Goal: Information Seeking & Learning: Check status

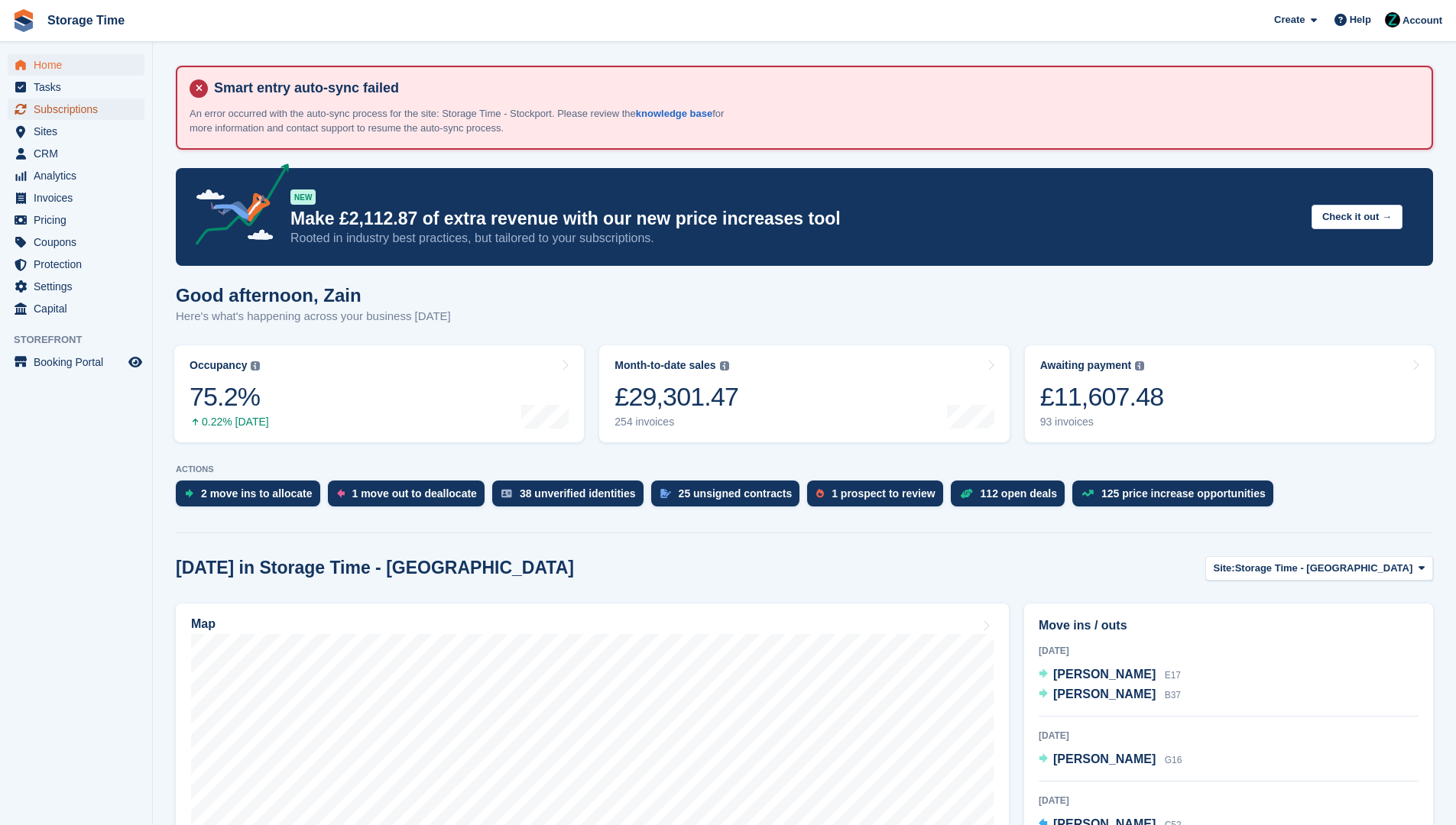
click at [112, 108] on span "Subscriptions" at bounding box center [80, 109] width 91 height 21
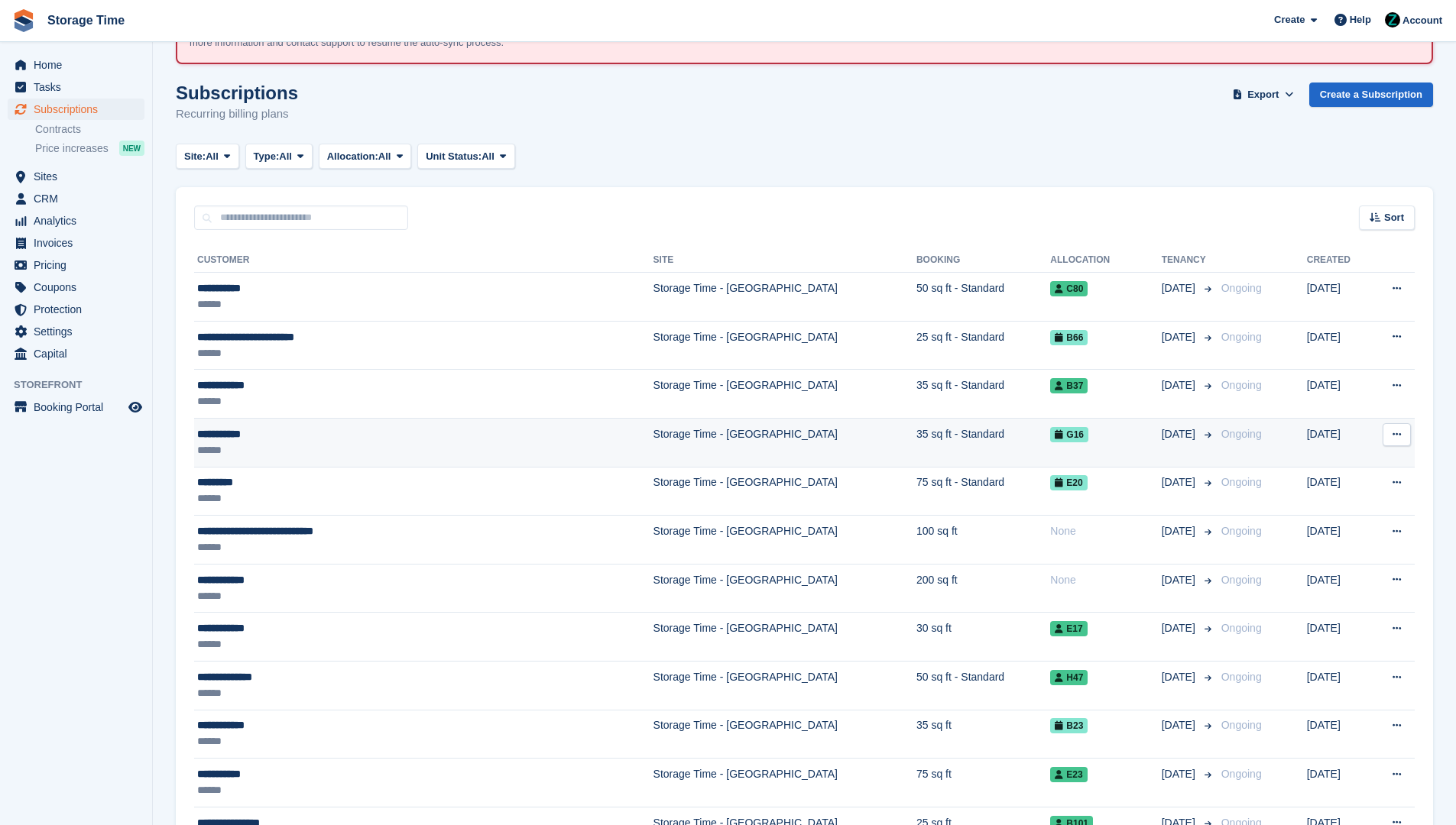
scroll to position [116, 0]
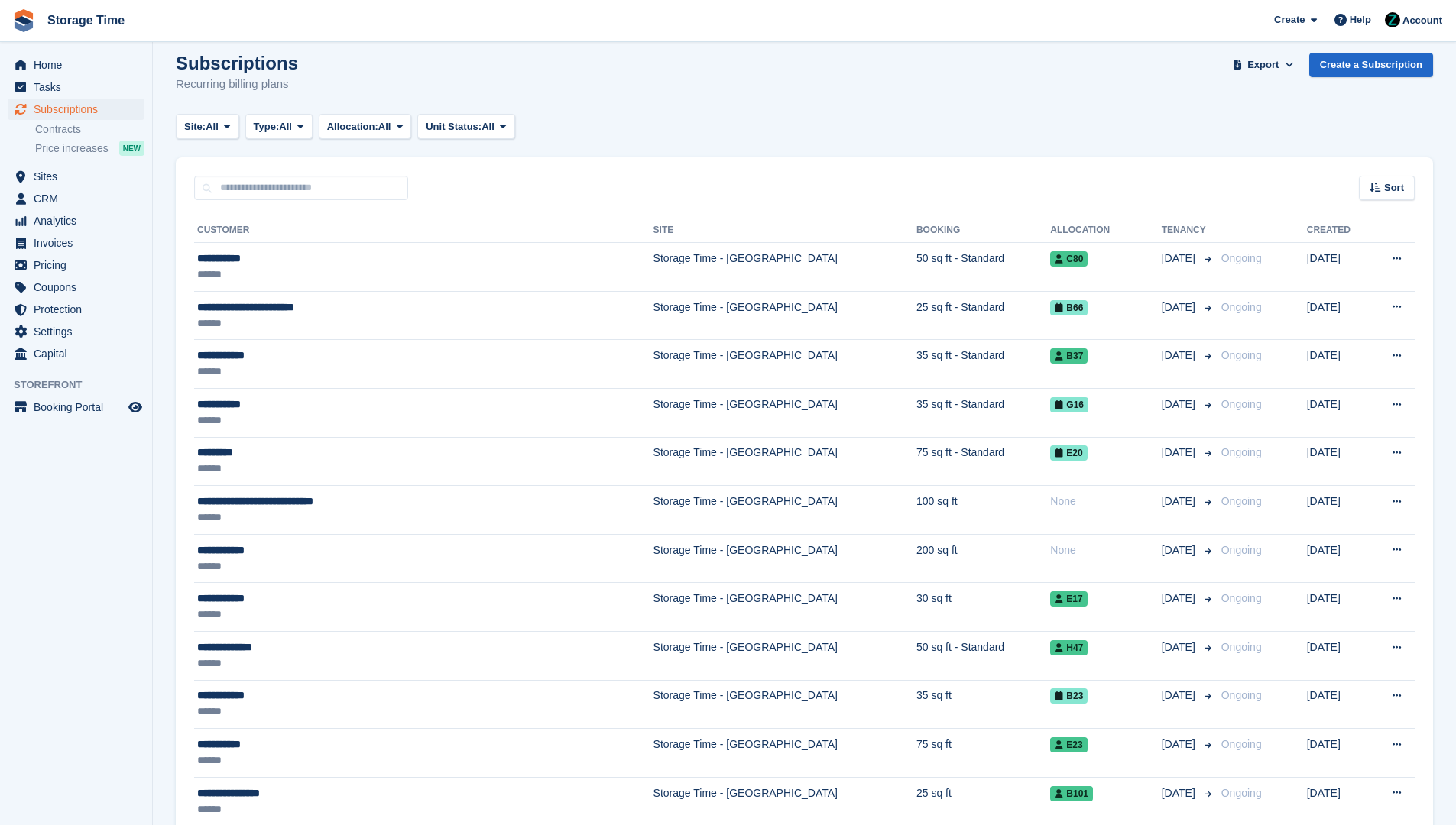
click at [100, 53] on div "Home Tasks Subscriptions Subscriptions Subscriptions Contracts Price increases …" at bounding box center [76, 206] width 152 height 317
click at [93, 67] on span "Home" at bounding box center [80, 65] width 91 height 21
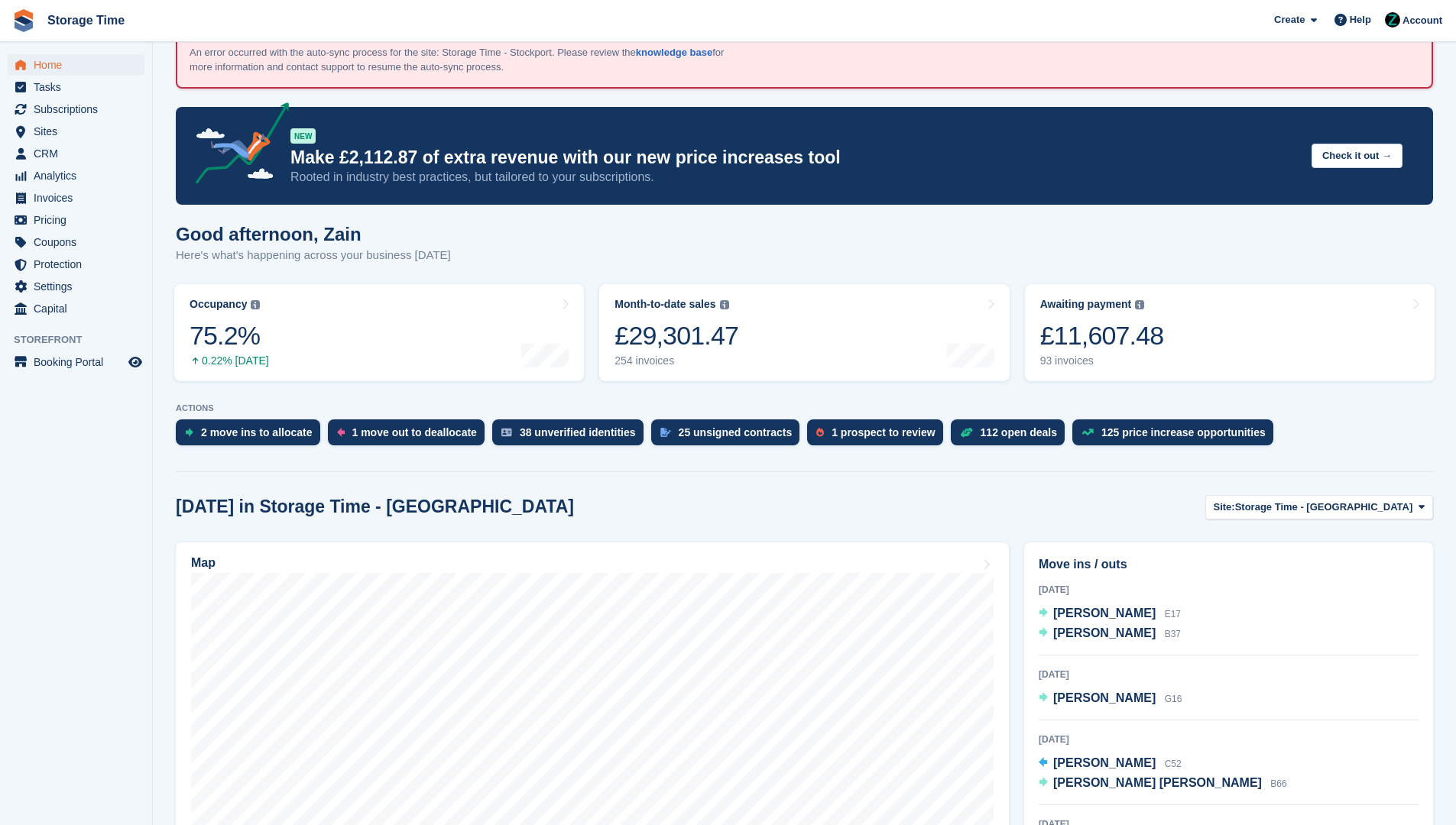
scroll to position [143, 0]
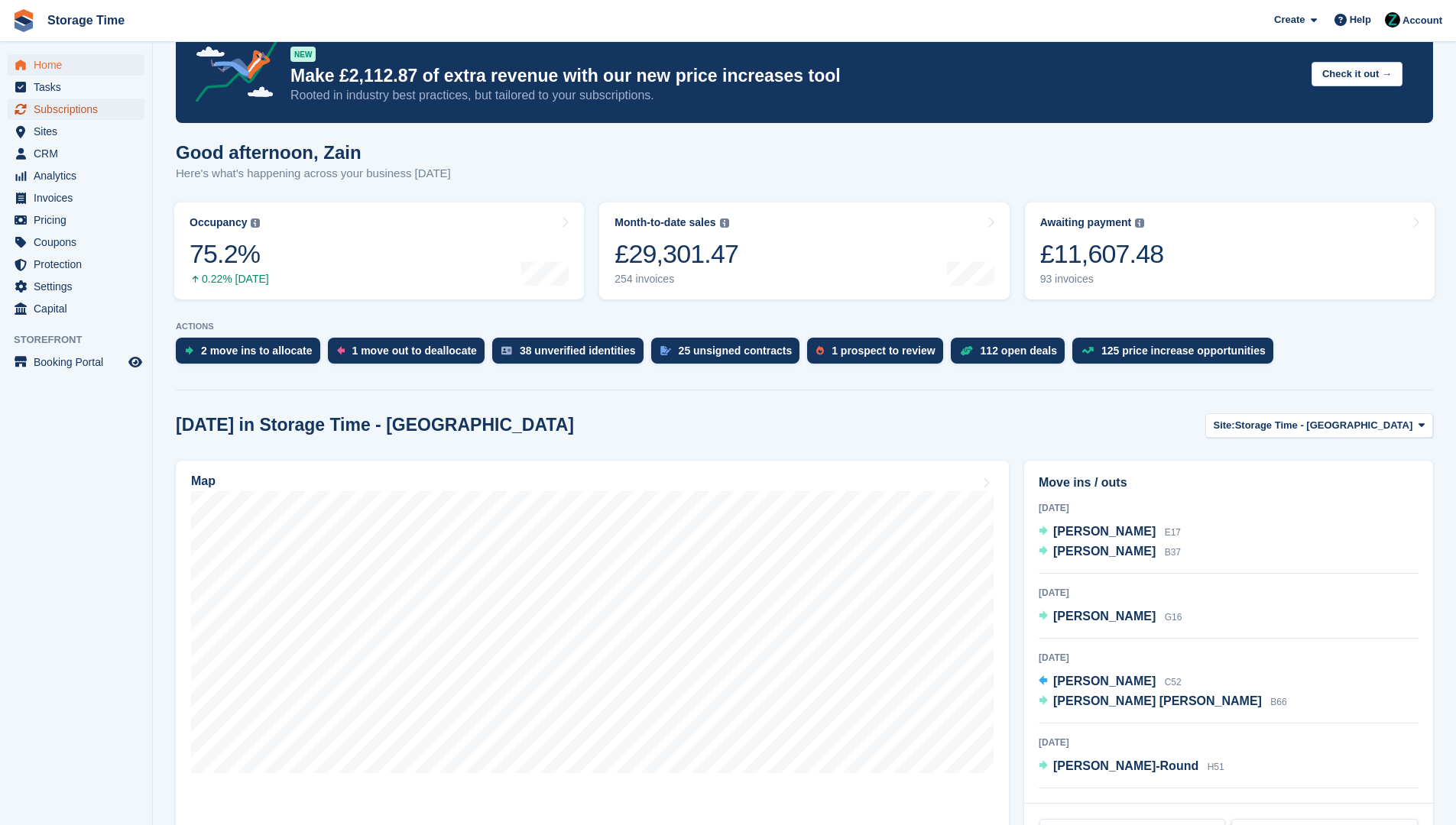
click at [98, 107] on span "Subscriptions" at bounding box center [80, 109] width 91 height 21
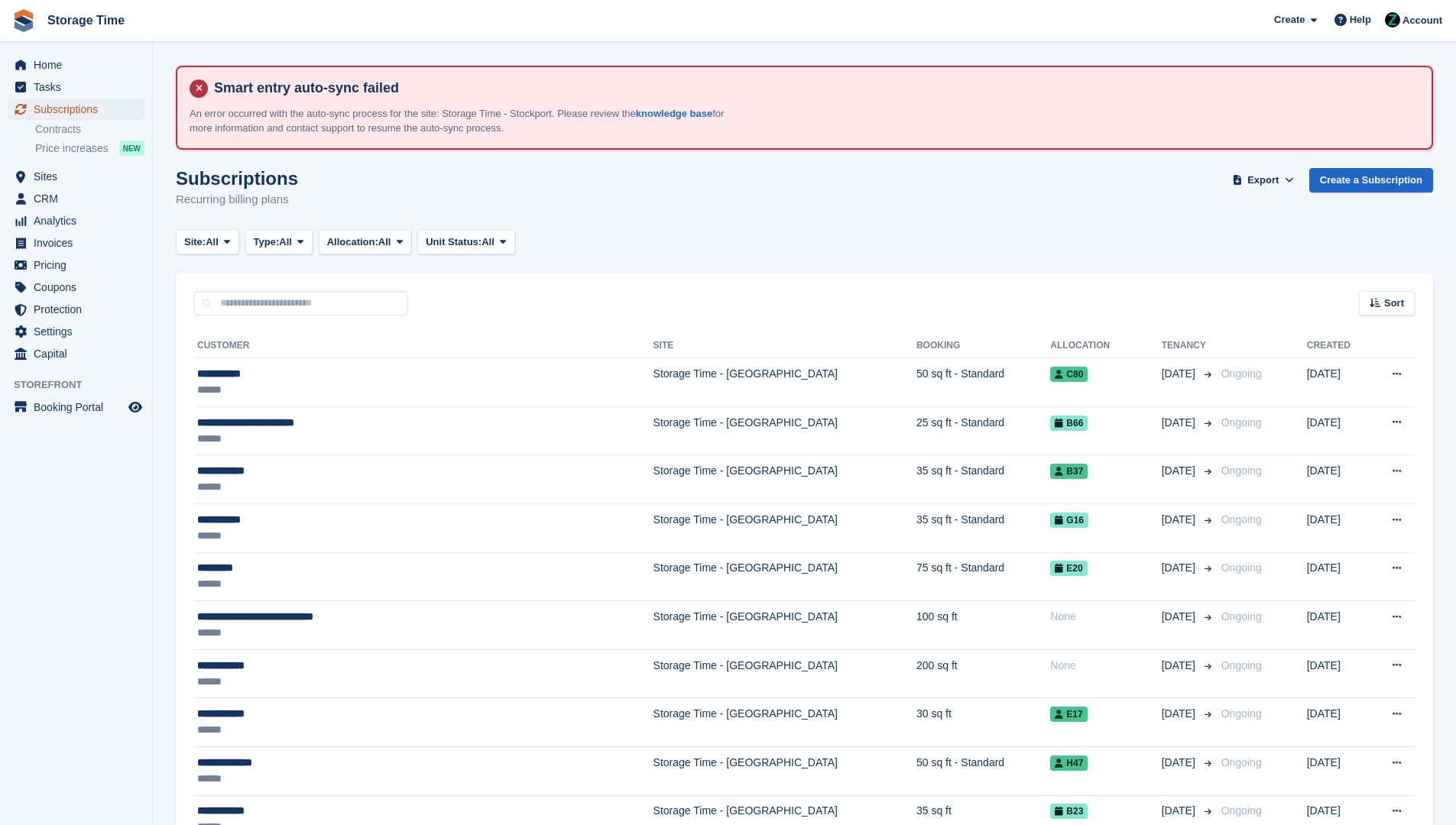
click at [81, 109] on span "Subscriptions" at bounding box center [80, 109] width 91 height 21
click at [106, 66] on span "Home" at bounding box center [80, 65] width 91 height 21
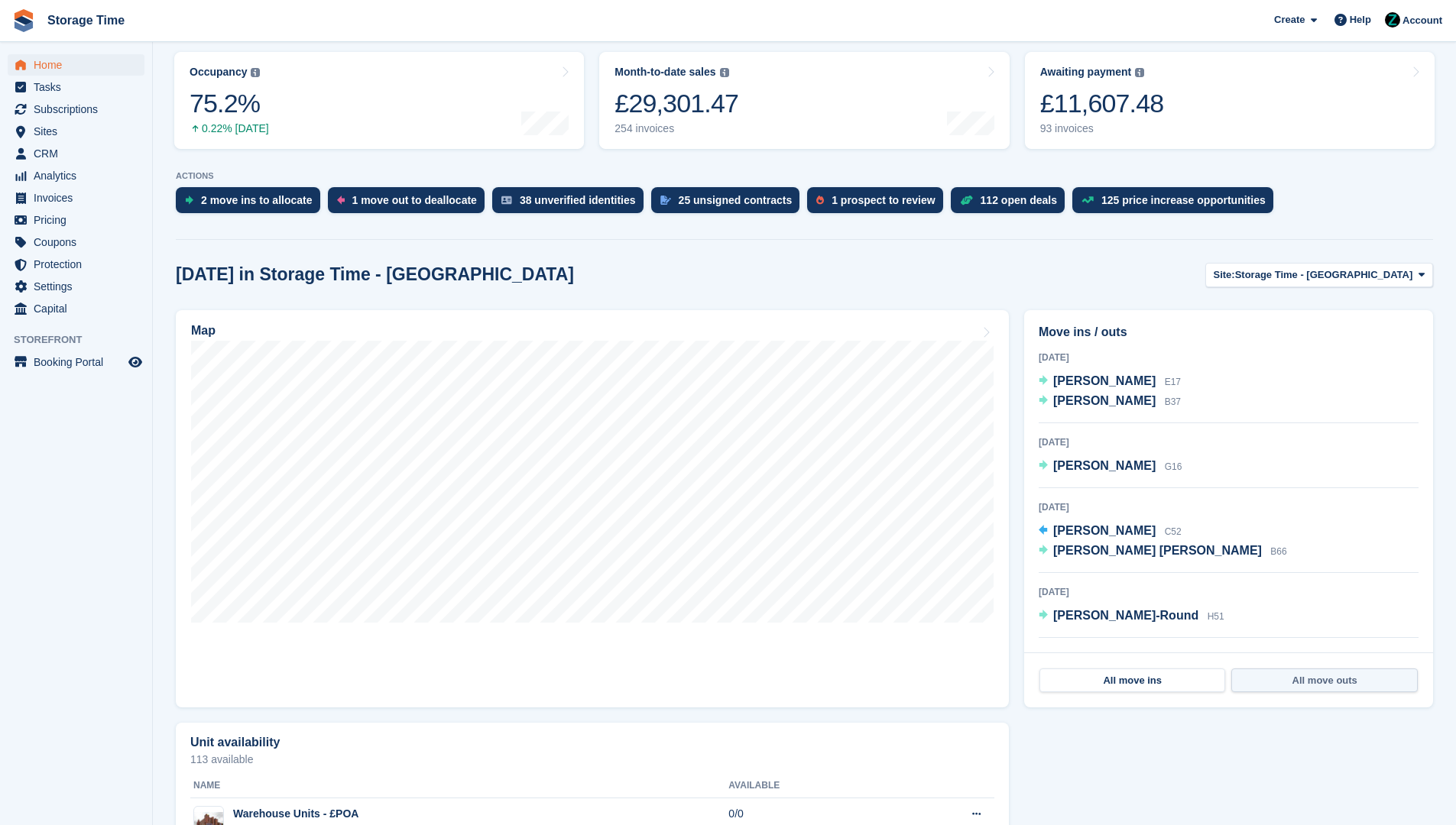
click at [1347, 681] on link "All move outs" at bounding box center [1324, 680] width 186 height 24
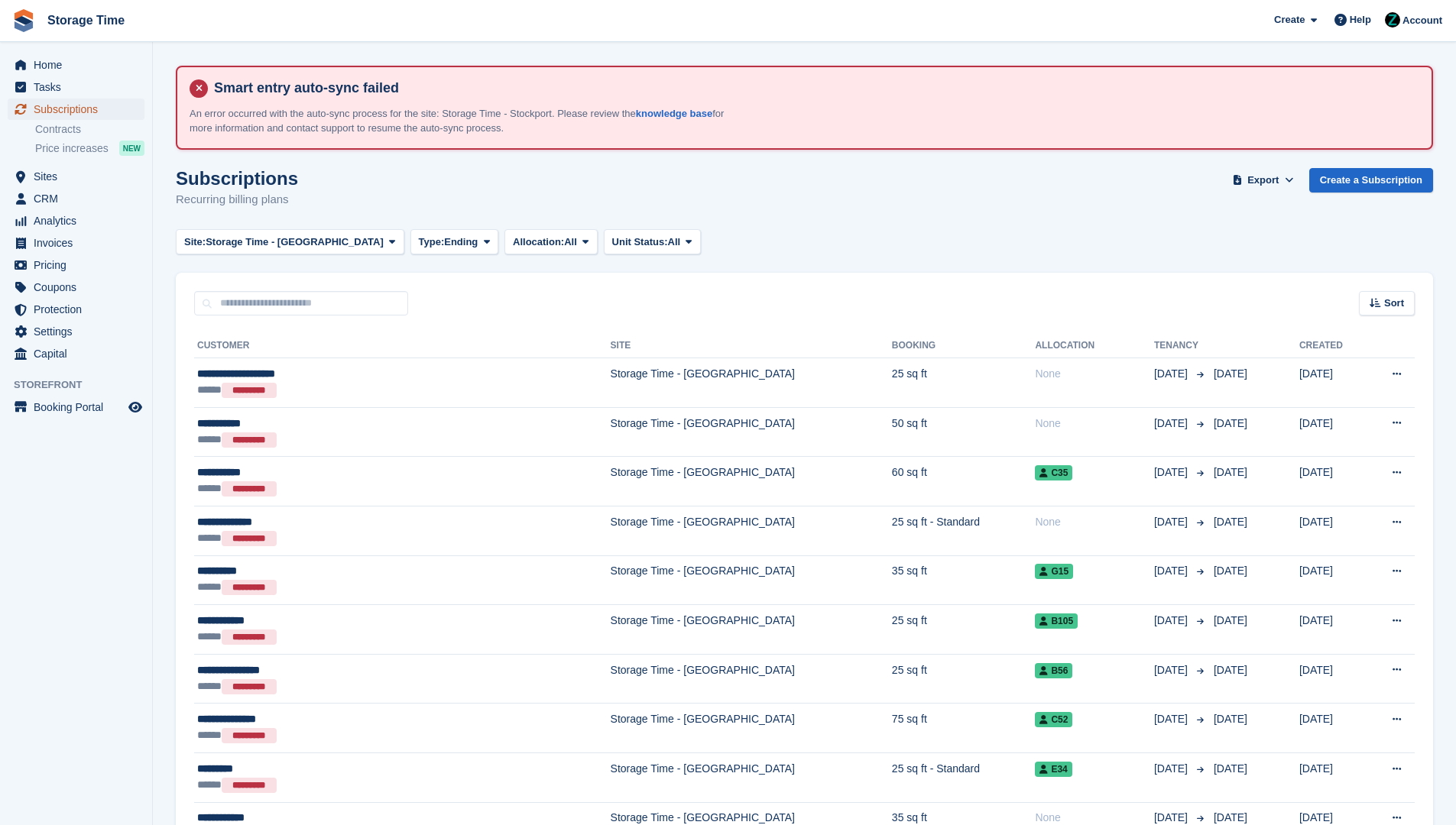
click at [81, 98] on span "Subscriptions" at bounding box center [80, 109] width 91 height 21
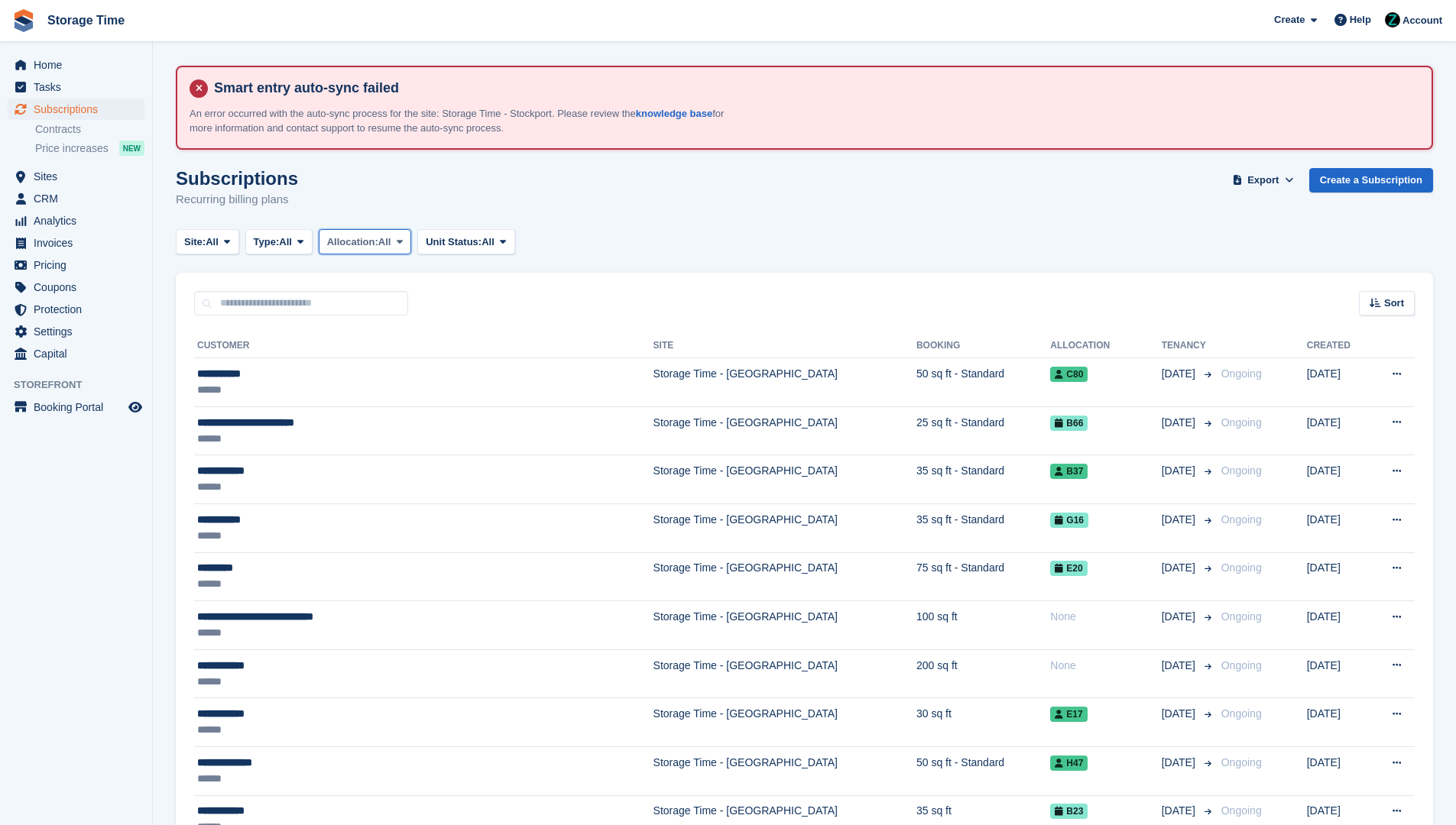
click at [391, 234] on span "All" at bounding box center [384, 242] width 13 height 16
click at [290, 234] on span "All" at bounding box center [285, 242] width 13 height 16
click at [219, 236] on span "All" at bounding box center [211, 242] width 13 height 16
click at [391, 238] on span "All" at bounding box center [384, 242] width 13 height 16
click at [304, 243] on icon at bounding box center [301, 241] width 6 height 10
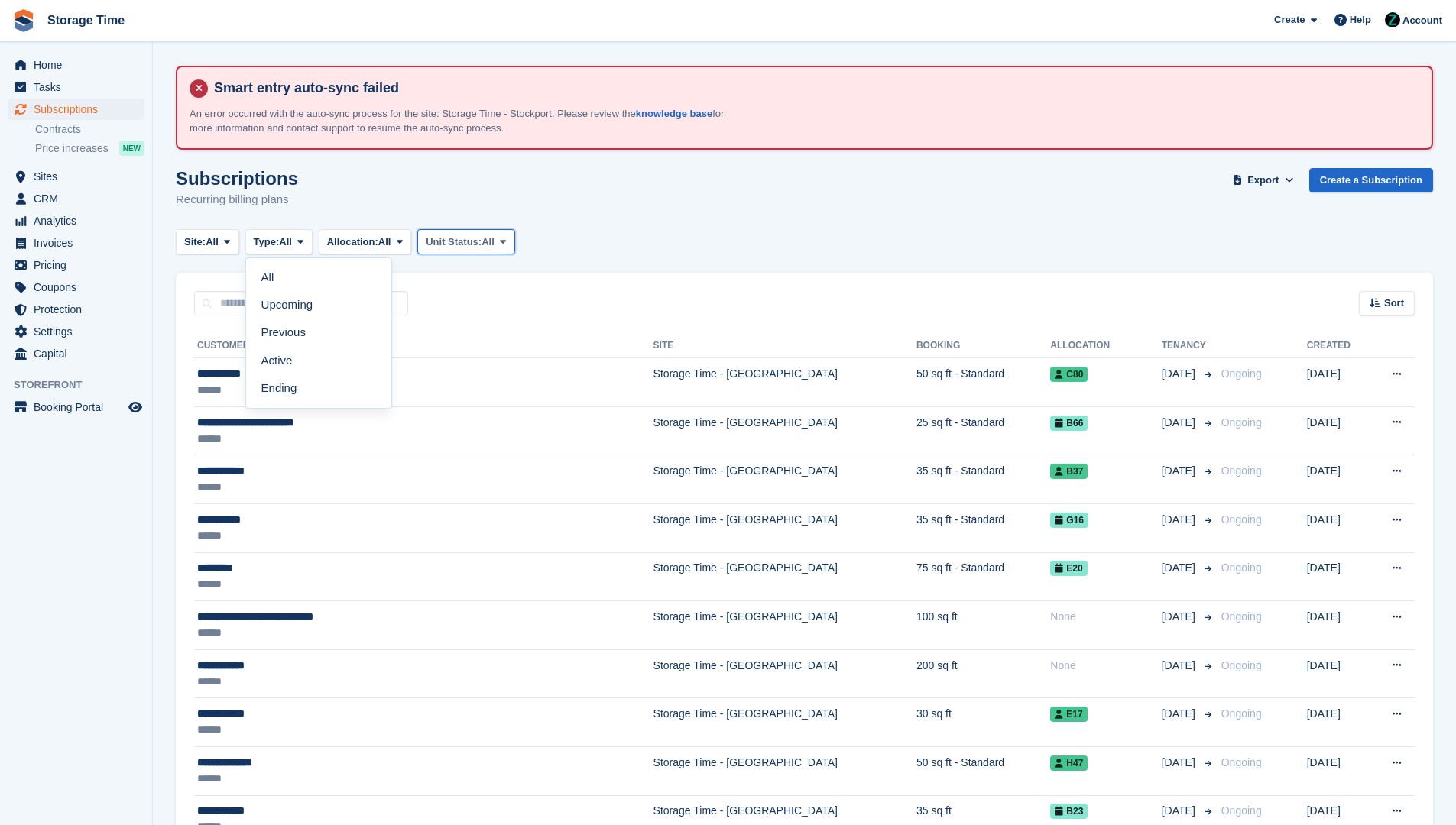
click at [482, 235] on span "Unit Status:" at bounding box center [453, 242] width 55 height 16
click at [770, 224] on div "Subscriptions Recurring billing plans Export Export Subscriptions Export a CSV …" at bounding box center [805, 197] width 1257 height 58
click at [59, 58] on span "Home" at bounding box center [80, 65] width 91 height 21
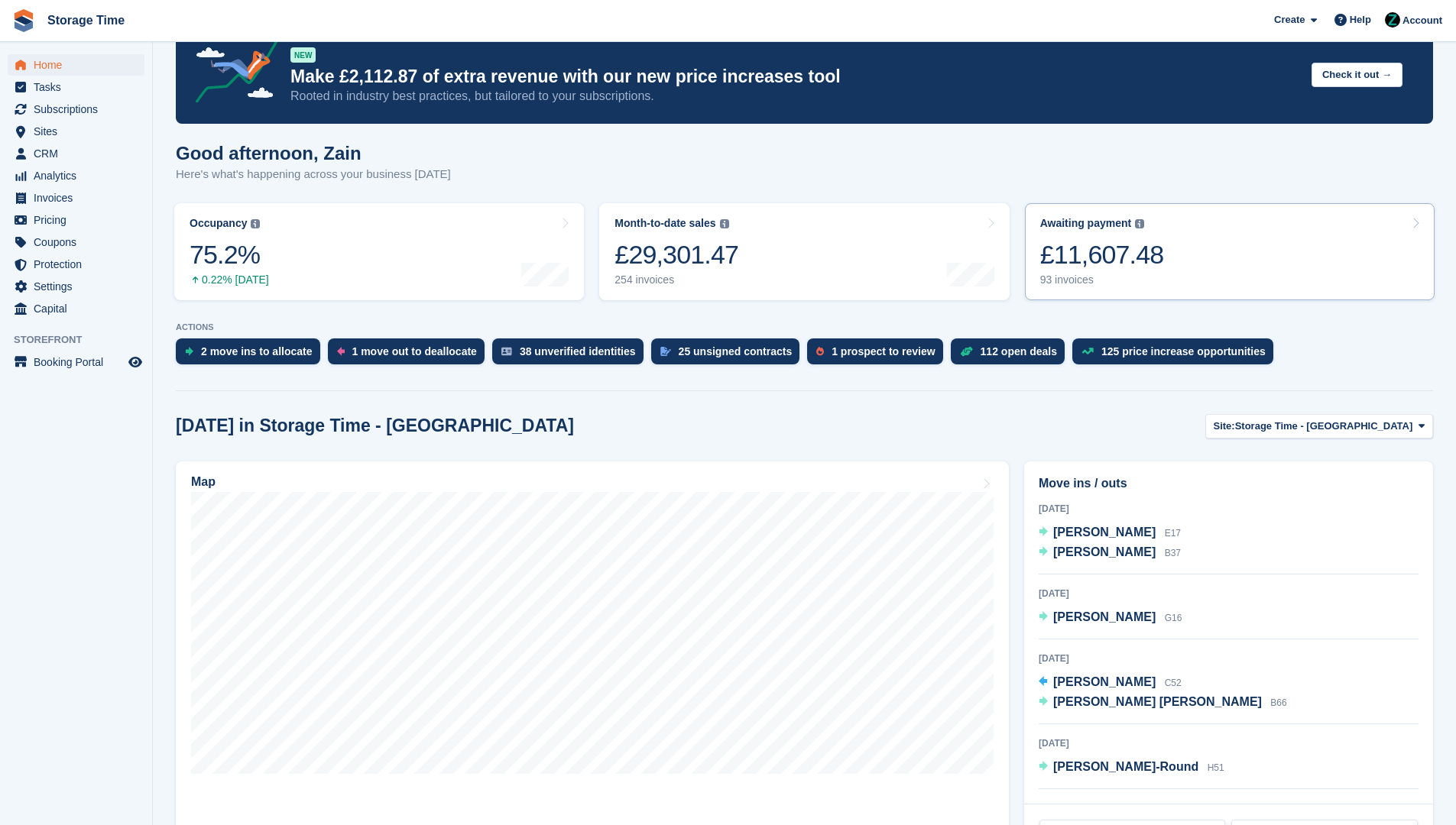
scroll to position [388, 0]
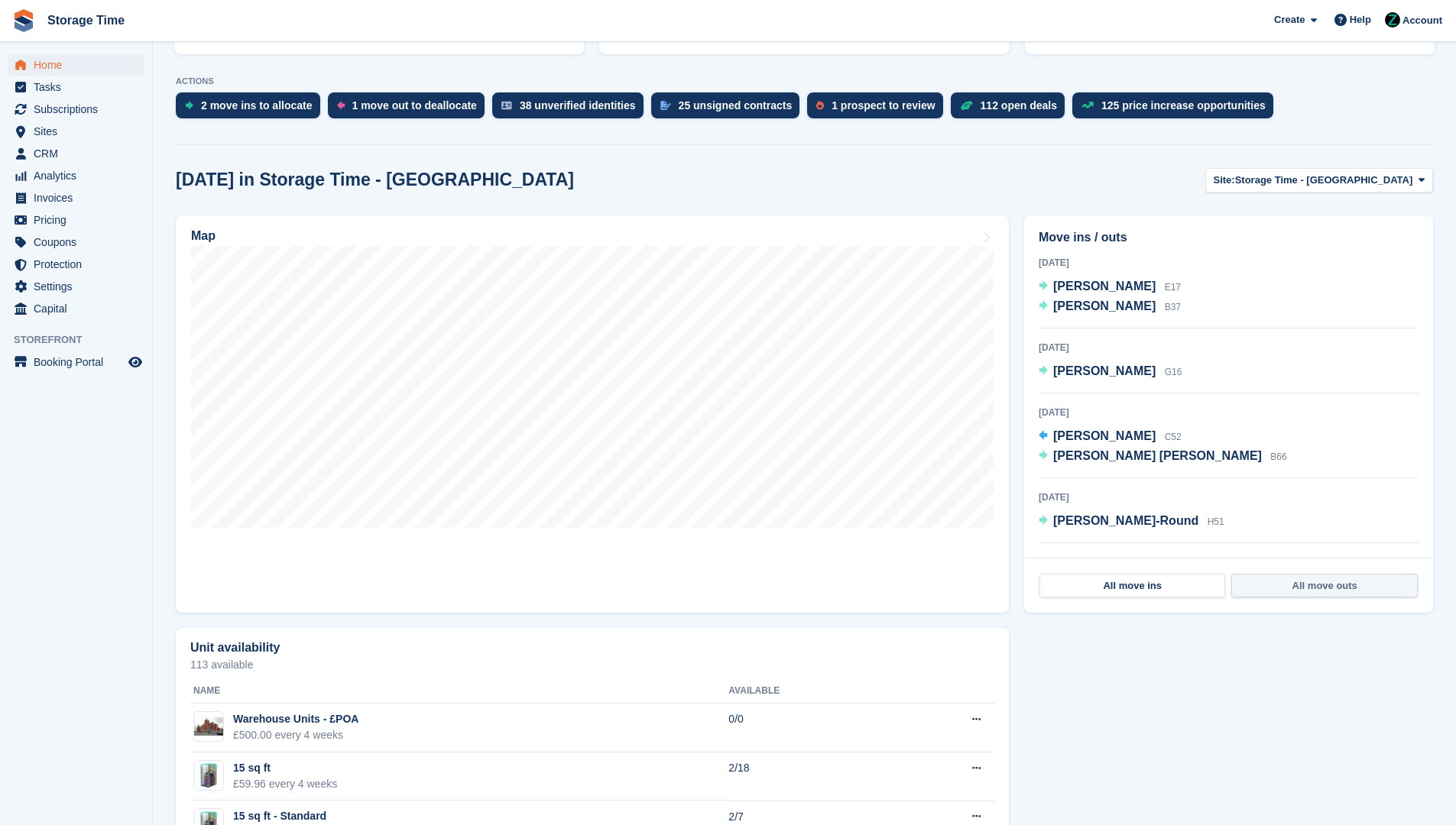
click at [1295, 593] on link "All move outs" at bounding box center [1324, 586] width 186 height 24
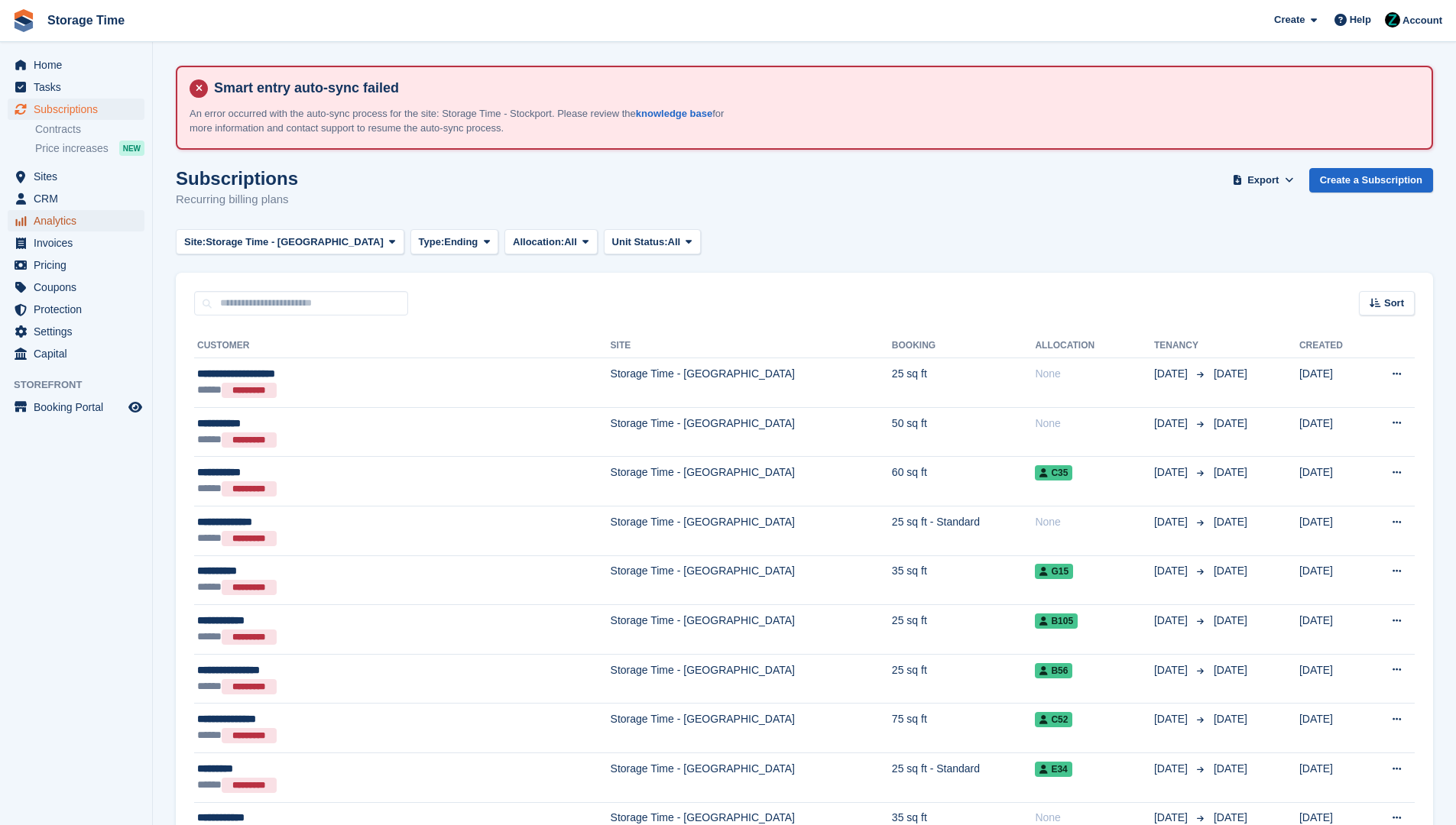
click at [67, 219] on span "Analytics" at bounding box center [80, 221] width 91 height 21
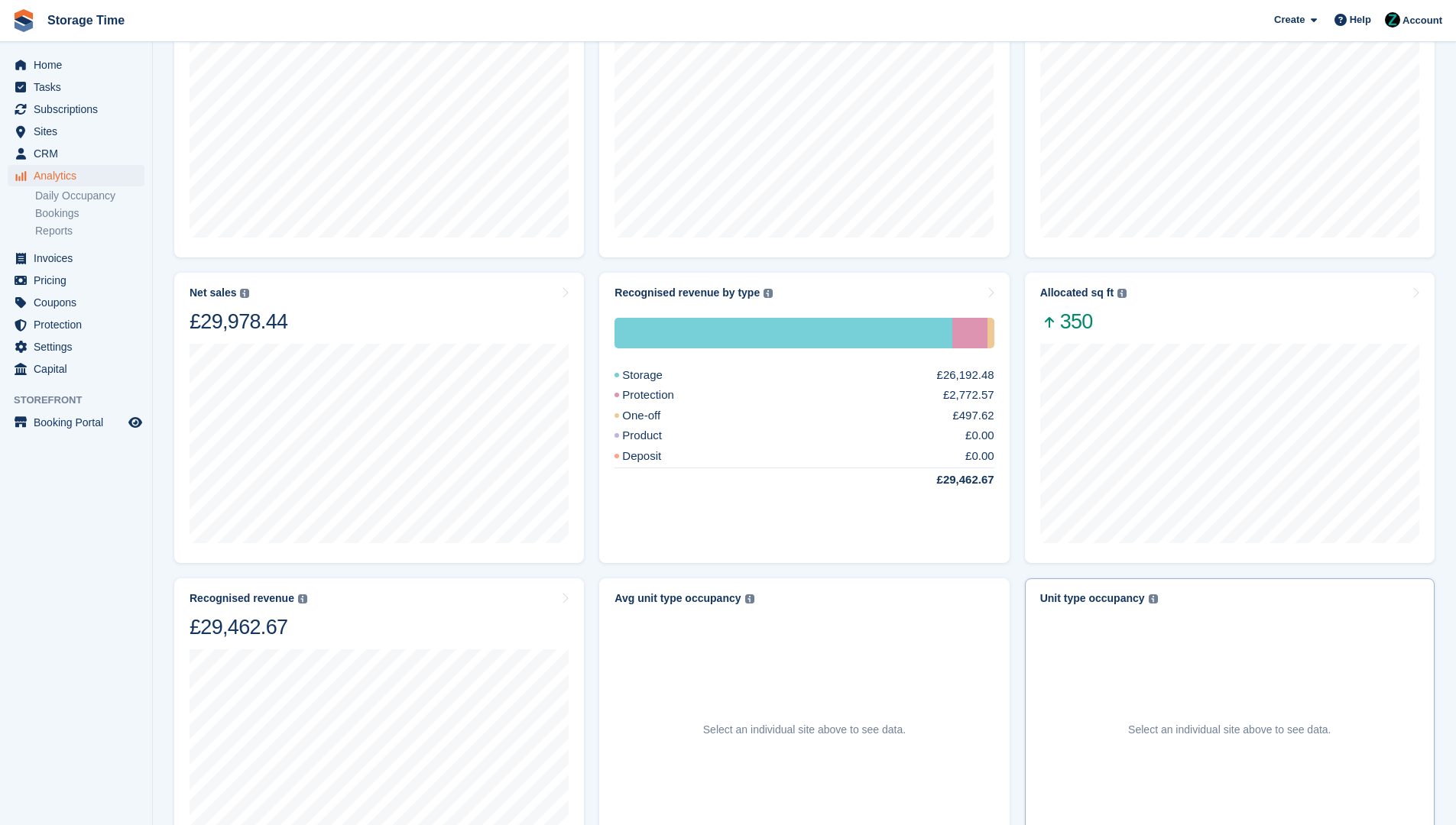
scroll to position [316, 0]
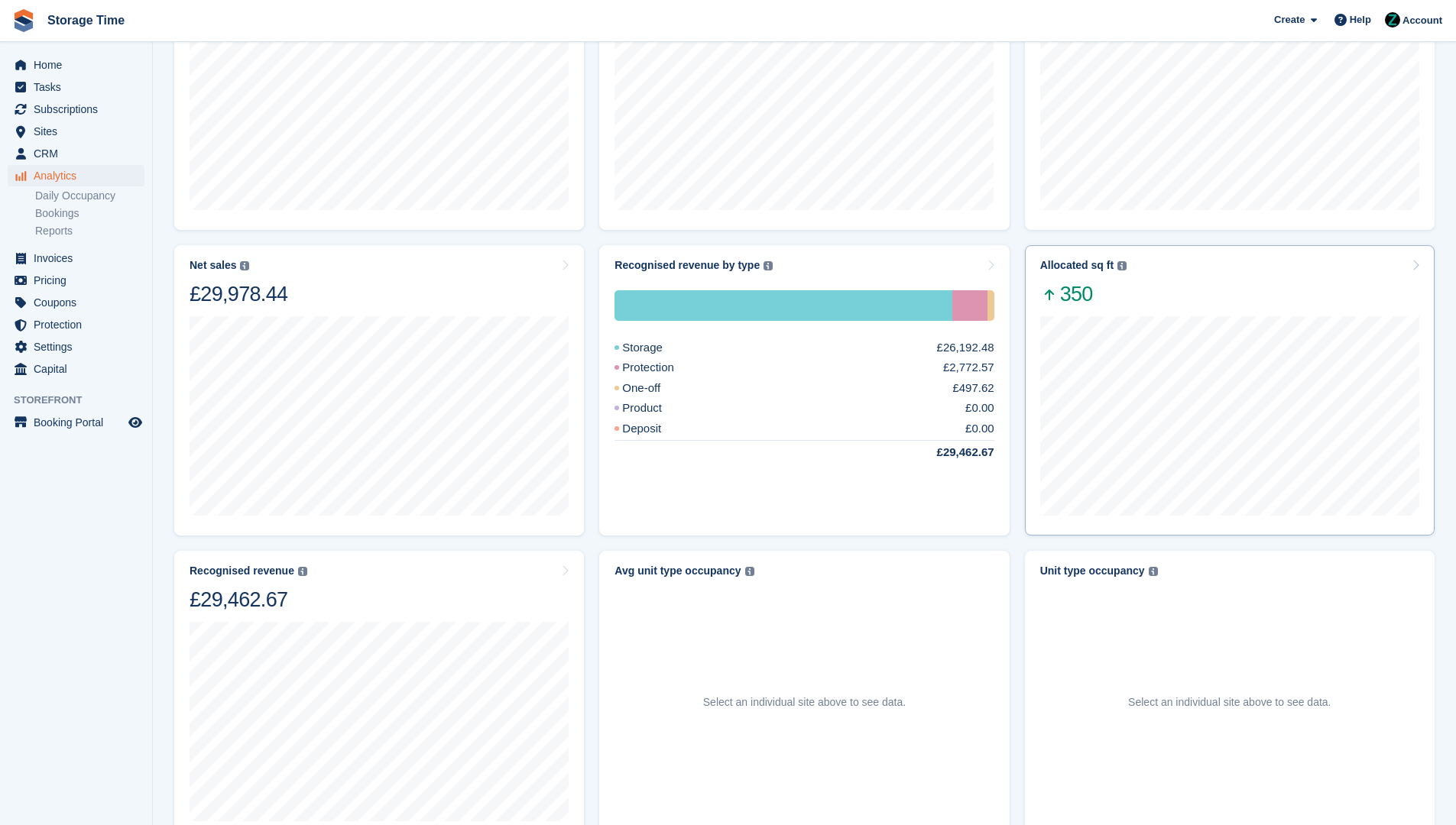
click at [1091, 262] on div "Allocated sq ft" at bounding box center [1076, 265] width 73 height 13
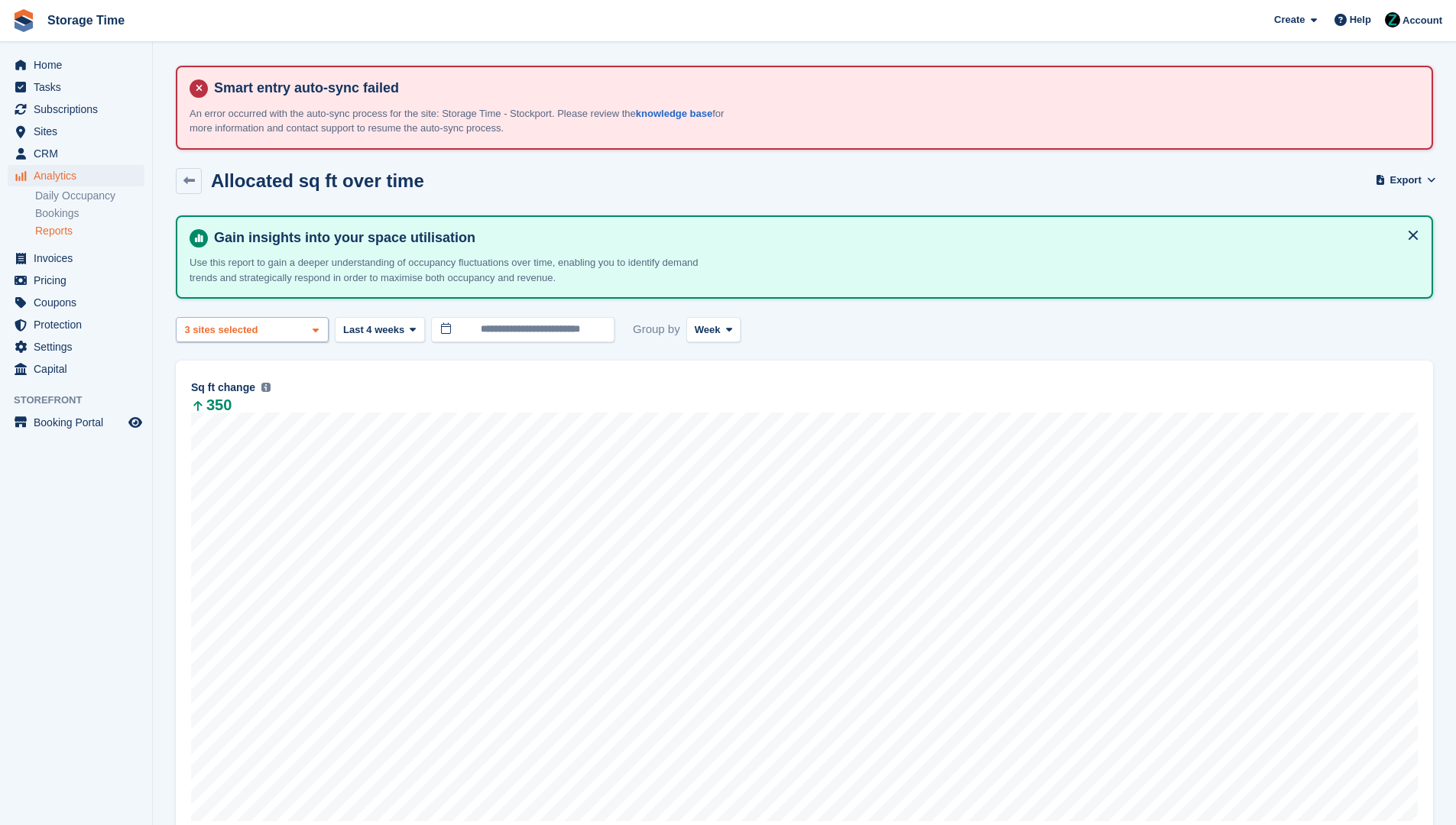
click at [219, 331] on div "3 sites selected" at bounding box center [223, 330] width 82 height 16
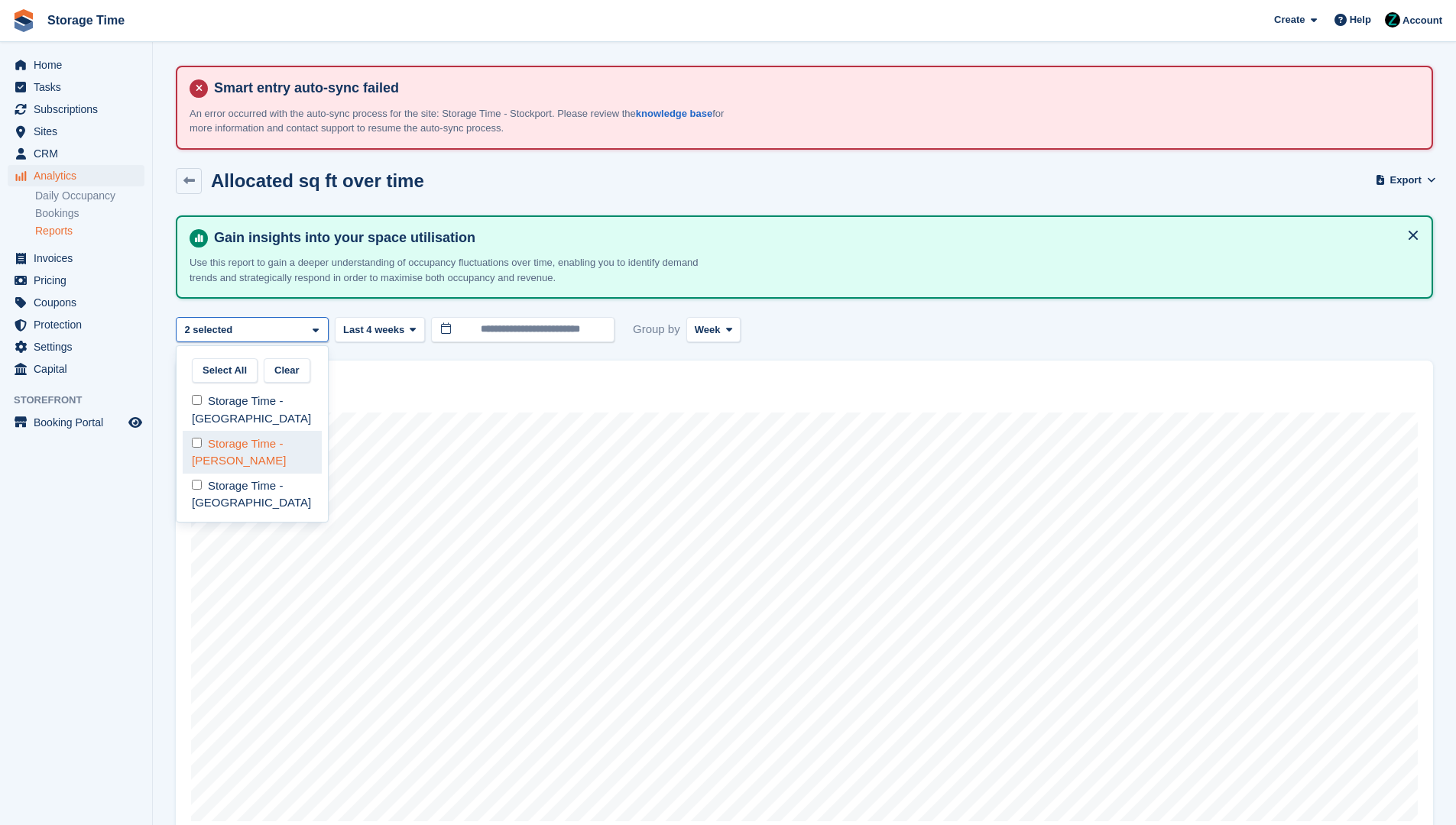
select select "****"
click at [429, 320] on button "Last 4 weeks" at bounding box center [445, 330] width 91 height 25
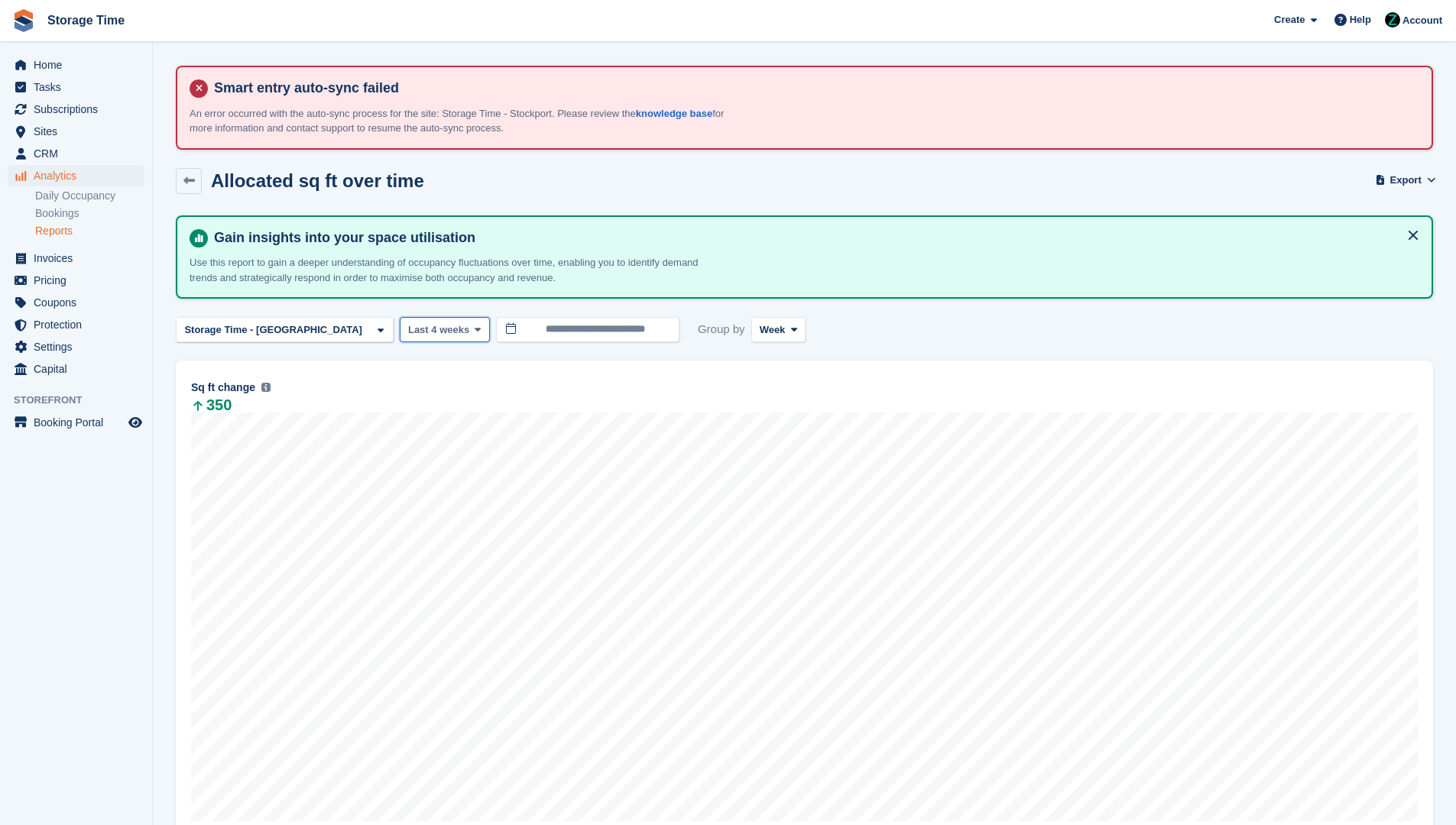
click at [412, 337] on span "Last 4 weeks" at bounding box center [438, 330] width 61 height 16
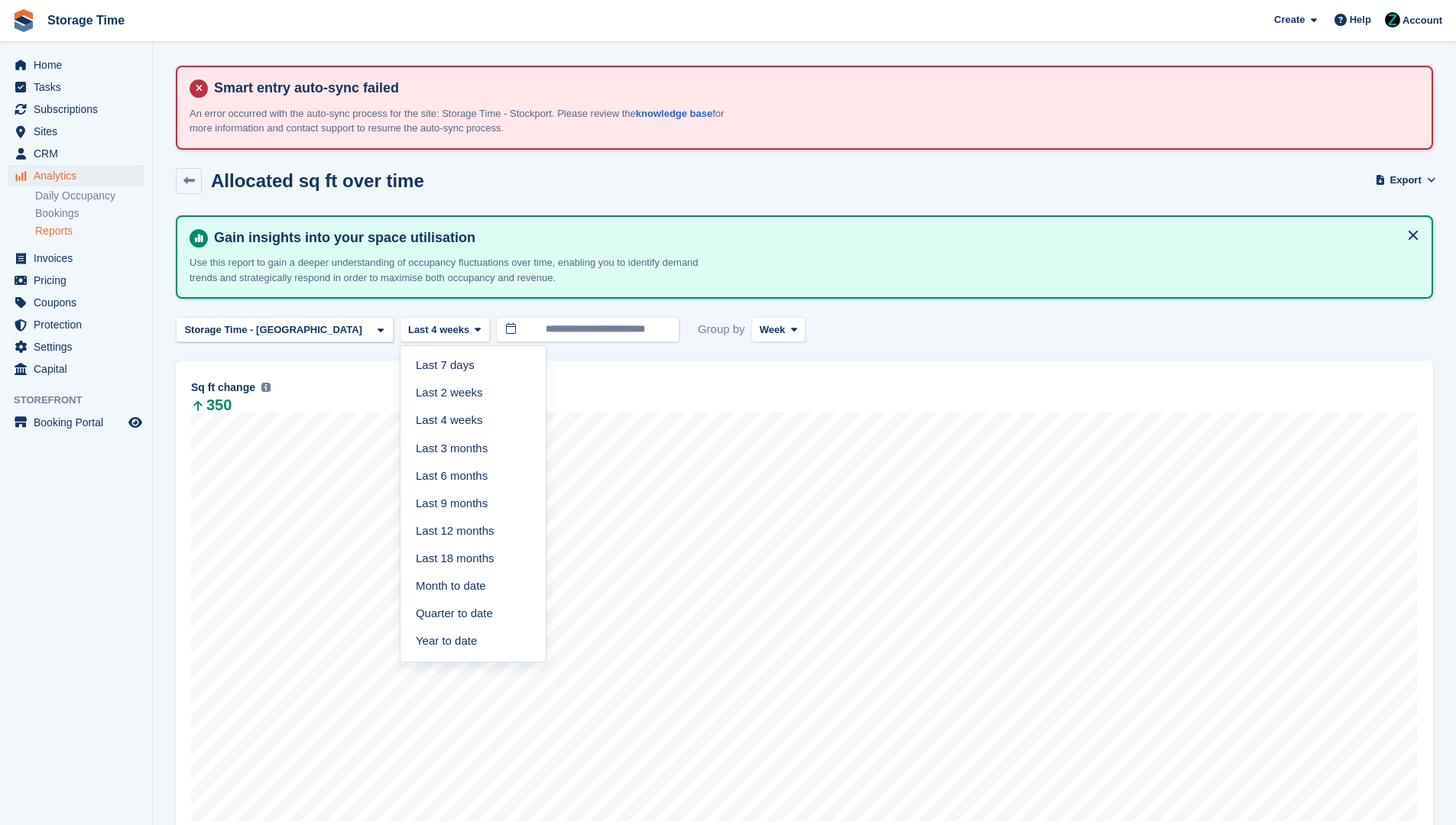
click at [586, 373] on div "28 Jul to 3 Aug Allocated 870 Deallocated -415 Change 455 Sq ft change The tota…" at bounding box center [805, 600] width 1257 height 479
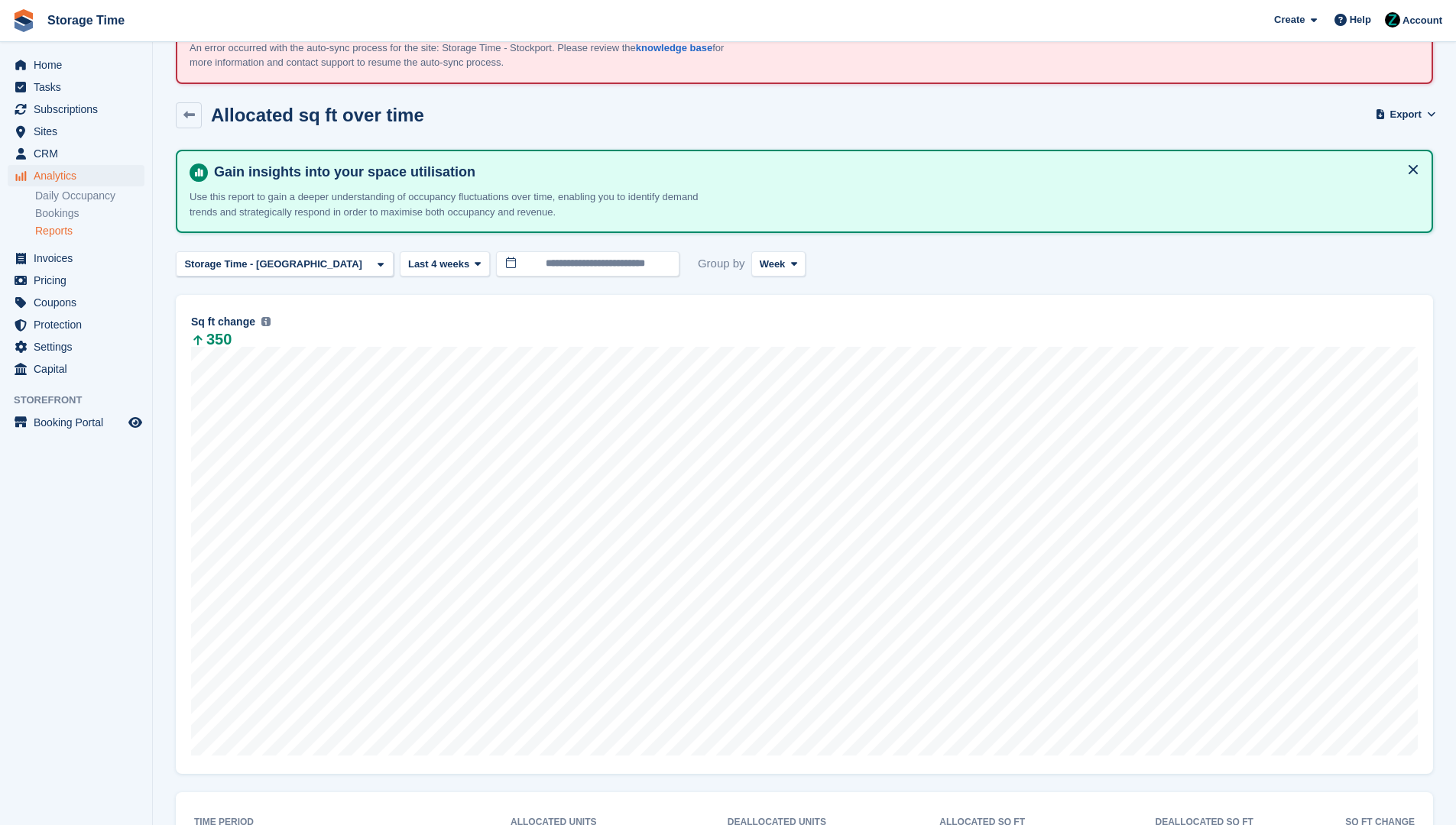
scroll to position [104, 0]
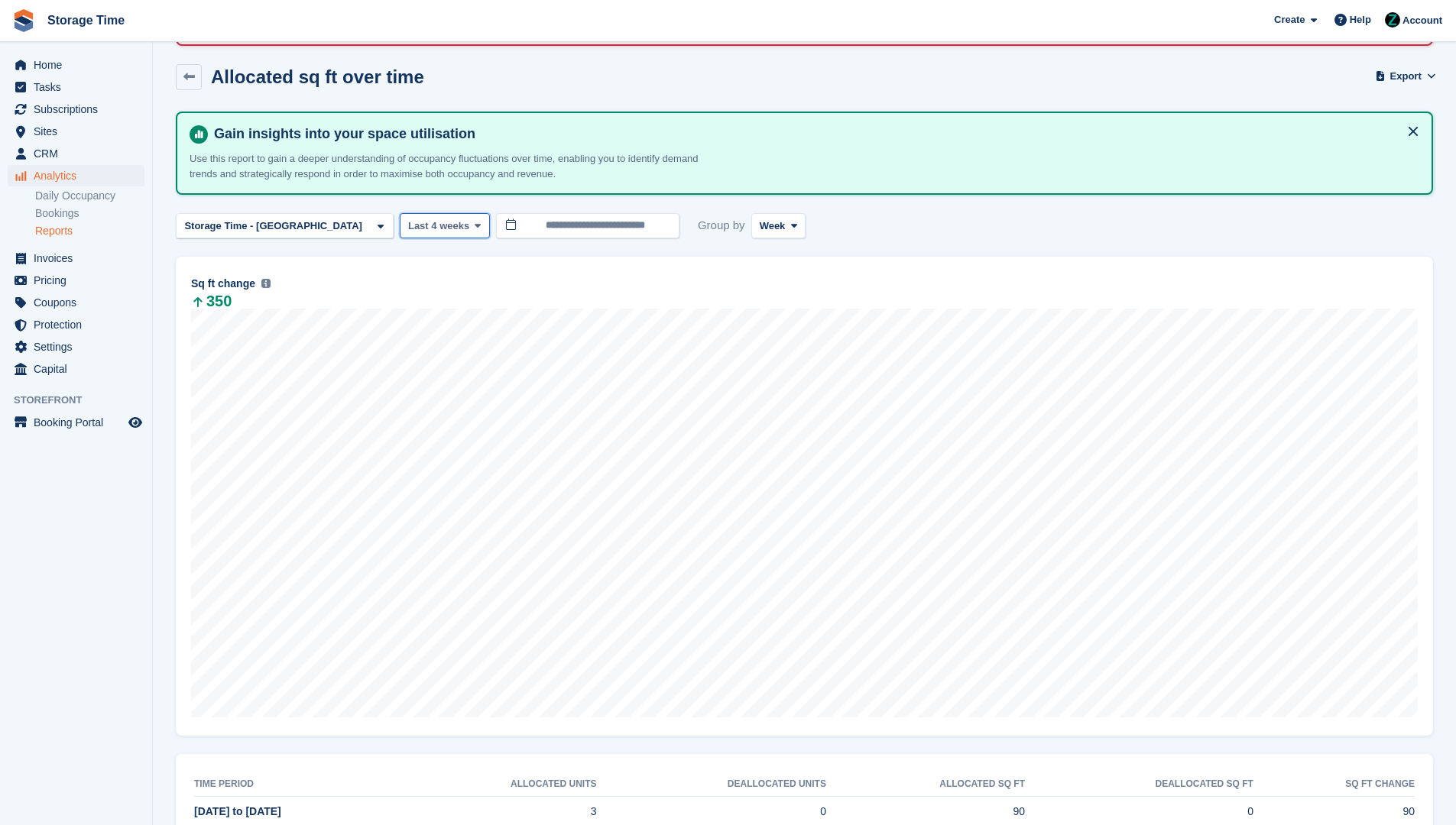
click at [408, 222] on span "Last 4 weeks" at bounding box center [438, 227] width 61 height 16
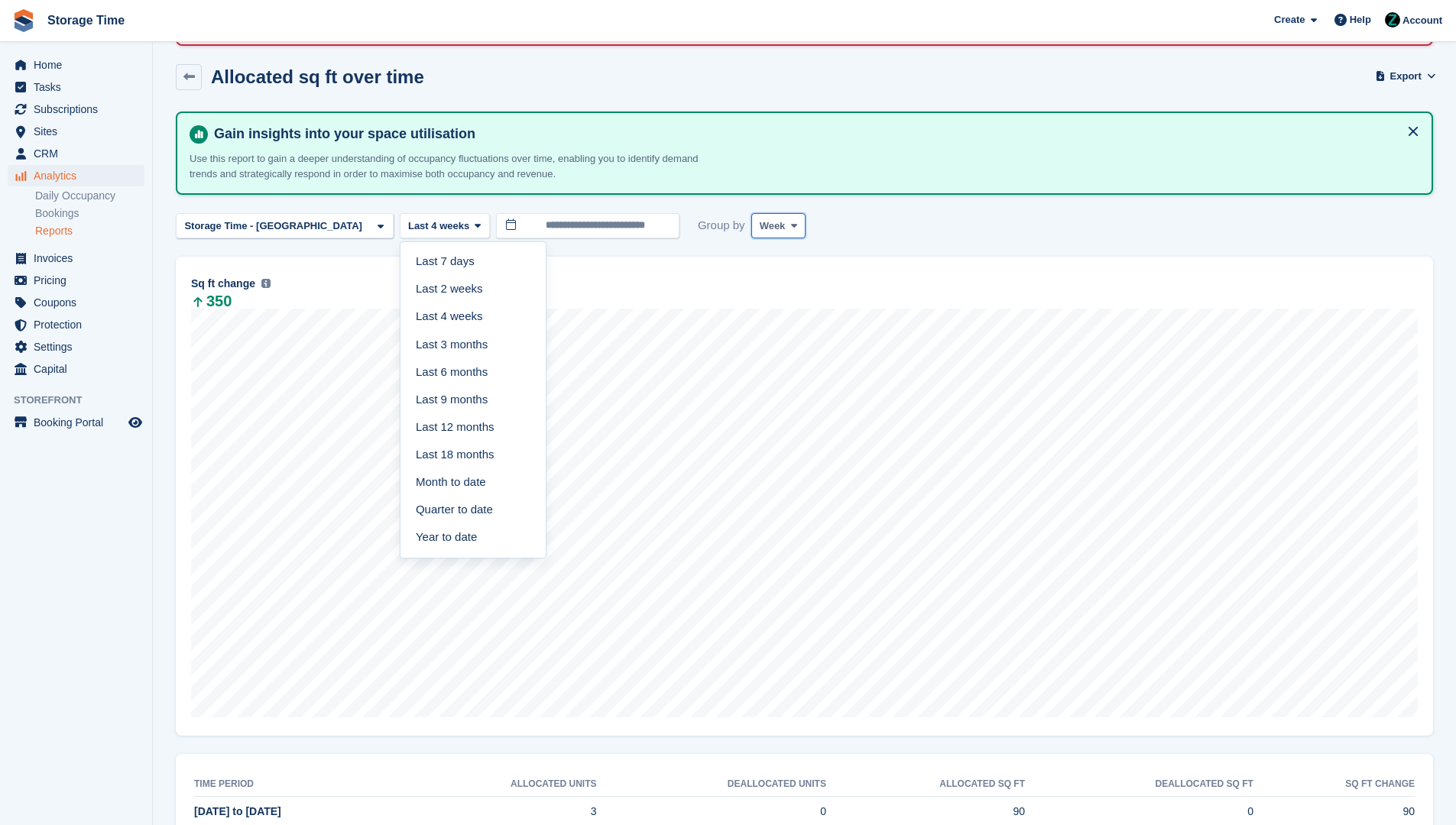
click at [751, 235] on button "Week" at bounding box center [779, 226] width 55 height 25
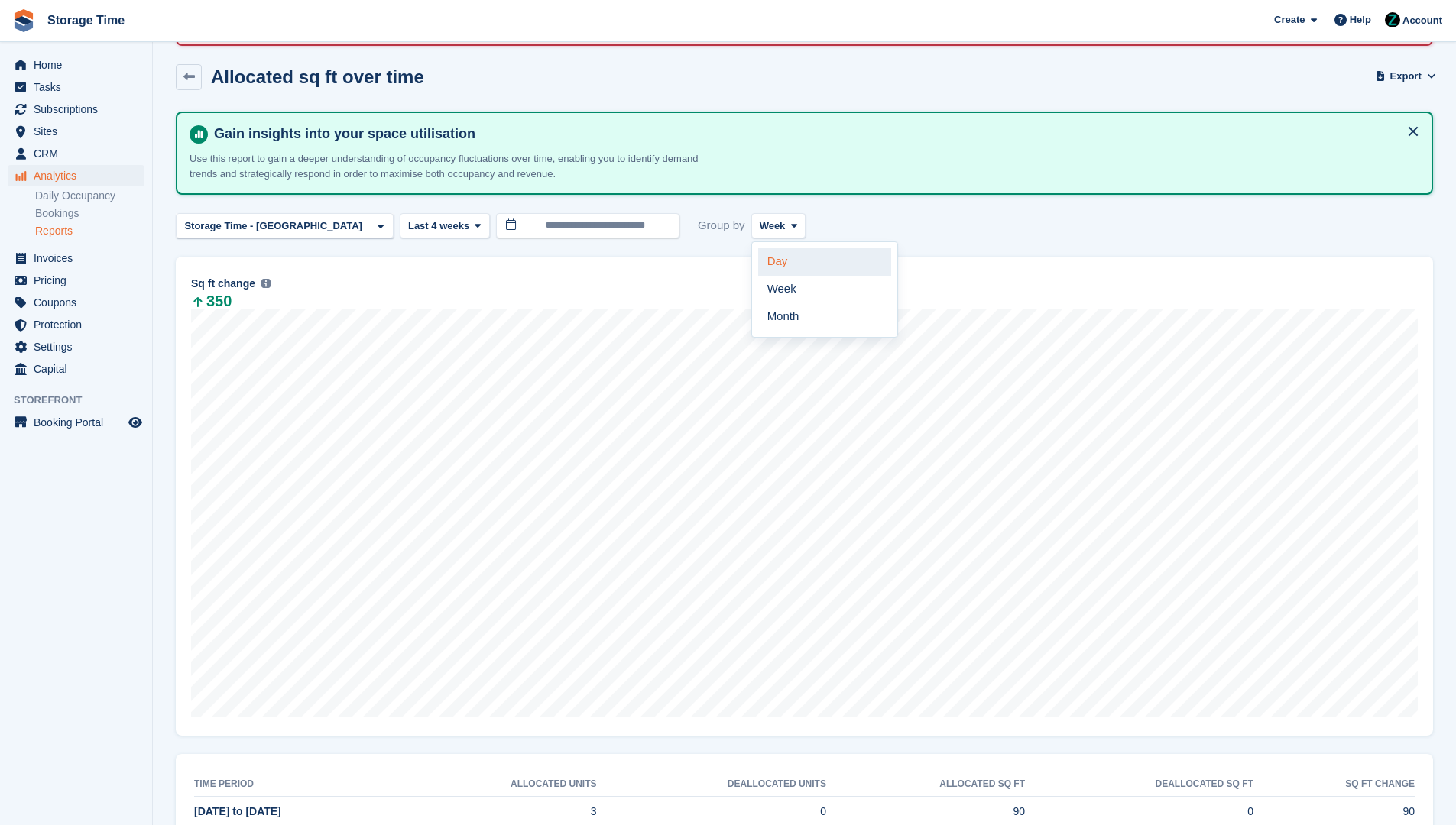
click at [758, 257] on link "Day" at bounding box center [824, 262] width 133 height 27
click at [475, 226] on icon at bounding box center [478, 226] width 6 height 10
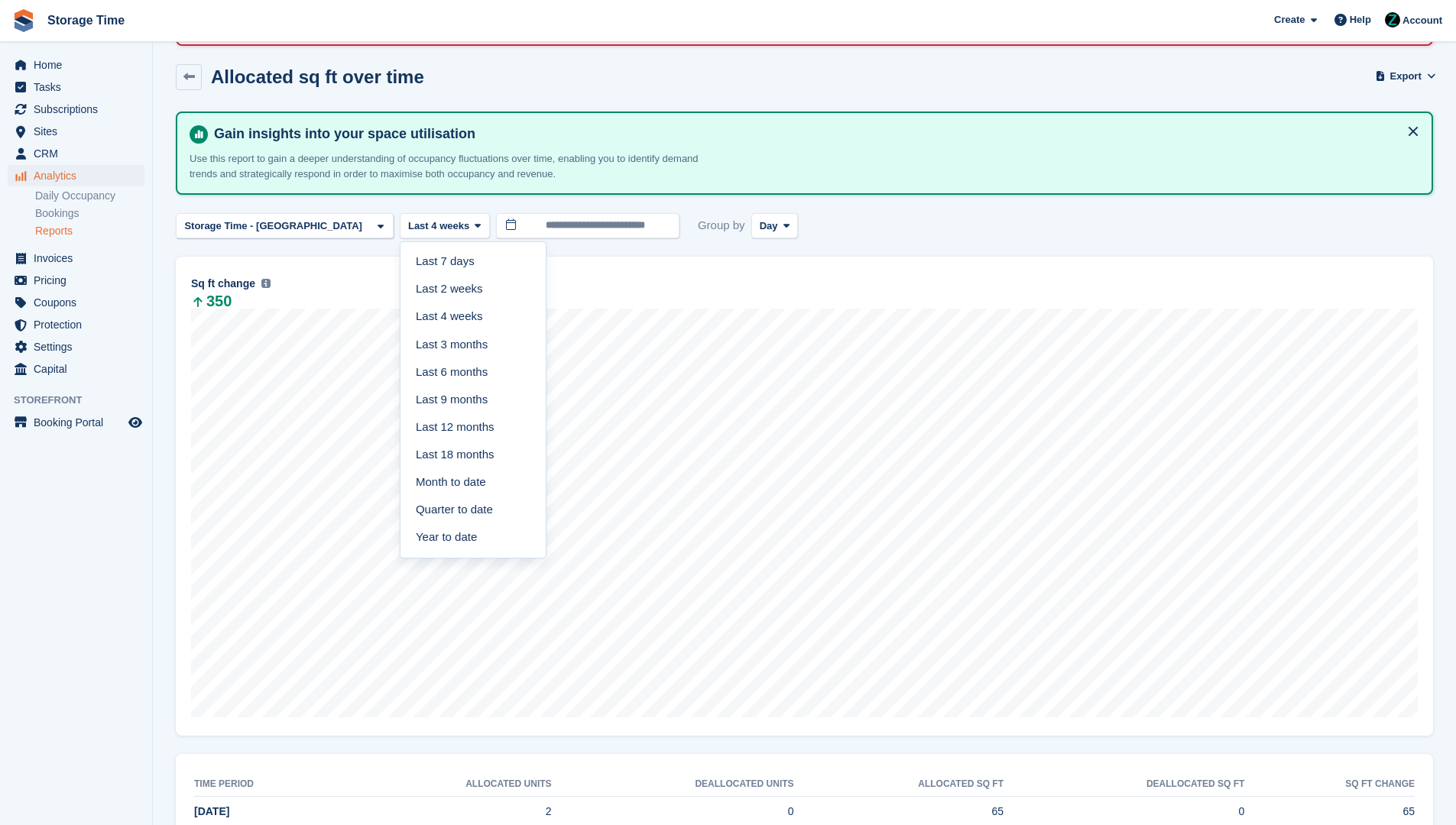
click at [414, 256] on link "Last 7 days" at bounding box center [473, 262] width 133 height 27
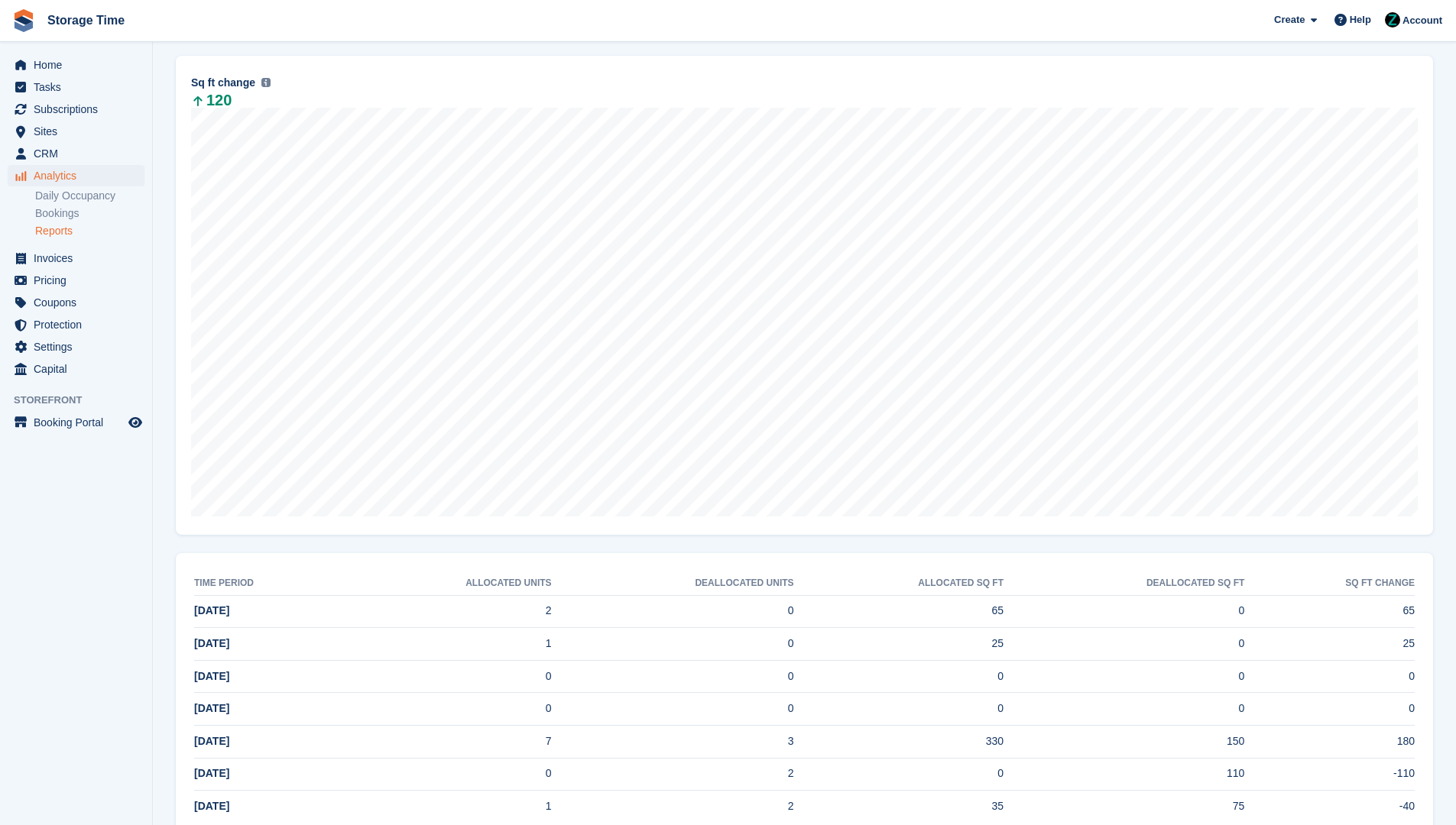
scroll to position [343, 0]
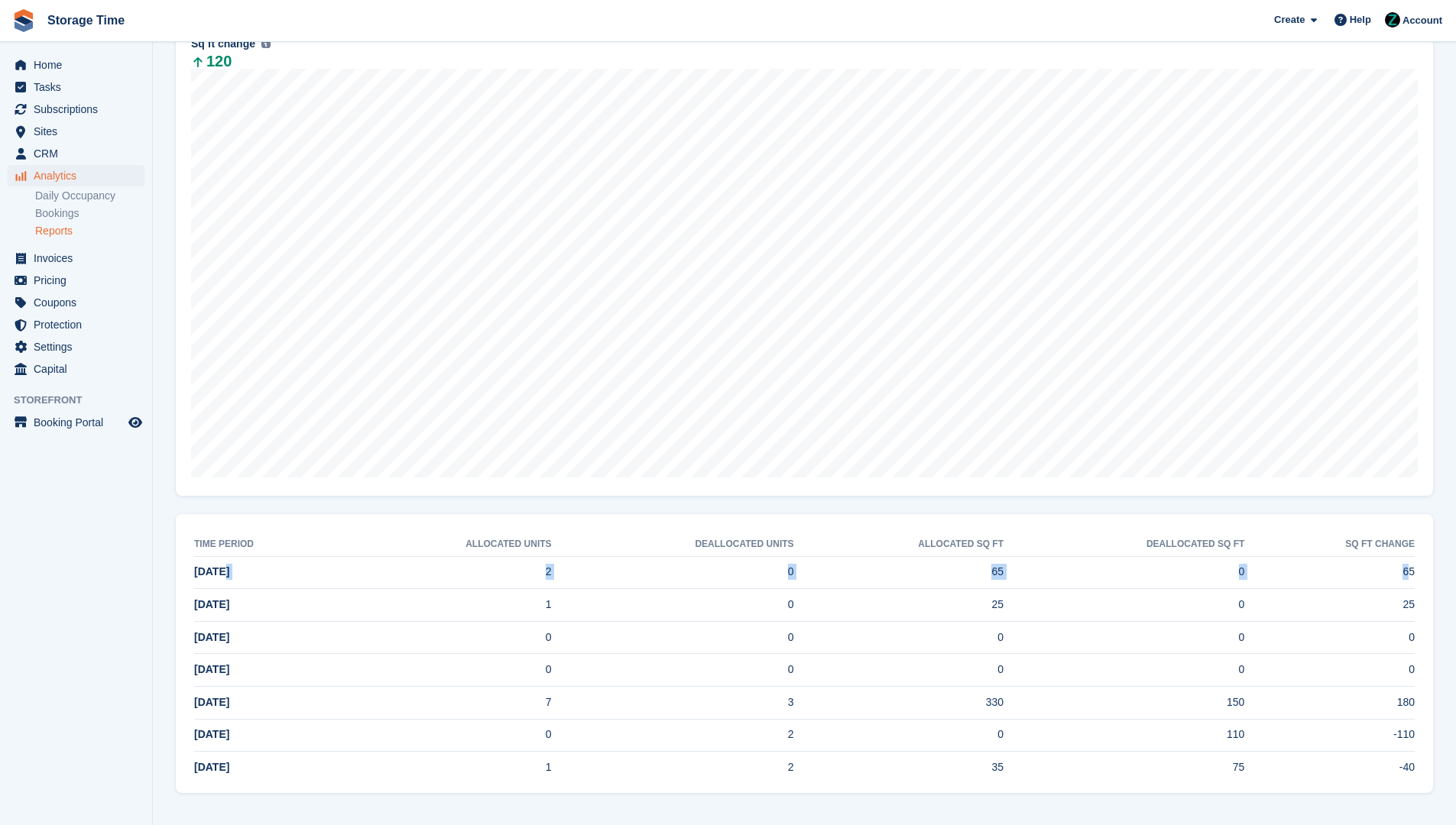
drag, startPoint x: 221, startPoint y: 574, endPoint x: 1409, endPoint y: 575, distance: 1188.0
click at [1409, 575] on tr "19 Aug 2 0 65 0 65" at bounding box center [805, 573] width 1220 height 33
click at [1409, 575] on td "65" at bounding box center [1329, 573] width 170 height 33
drag, startPoint x: 1409, startPoint y: 575, endPoint x: 209, endPoint y: 574, distance: 1200.0
click at [209, 574] on tr "19 Aug 2 0 65 0 65" at bounding box center [805, 573] width 1220 height 33
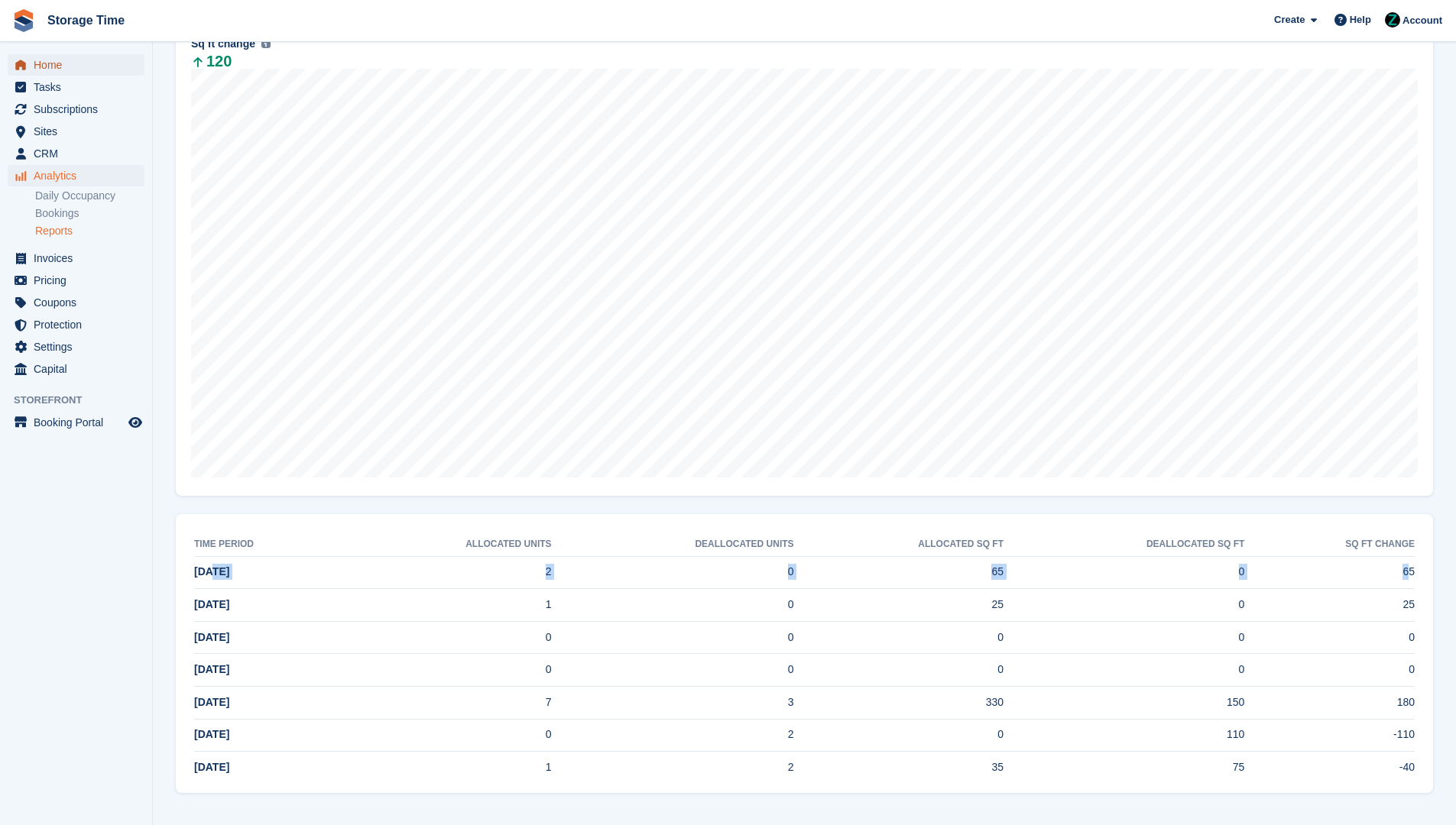
click at [106, 59] on span "Home" at bounding box center [80, 65] width 91 height 21
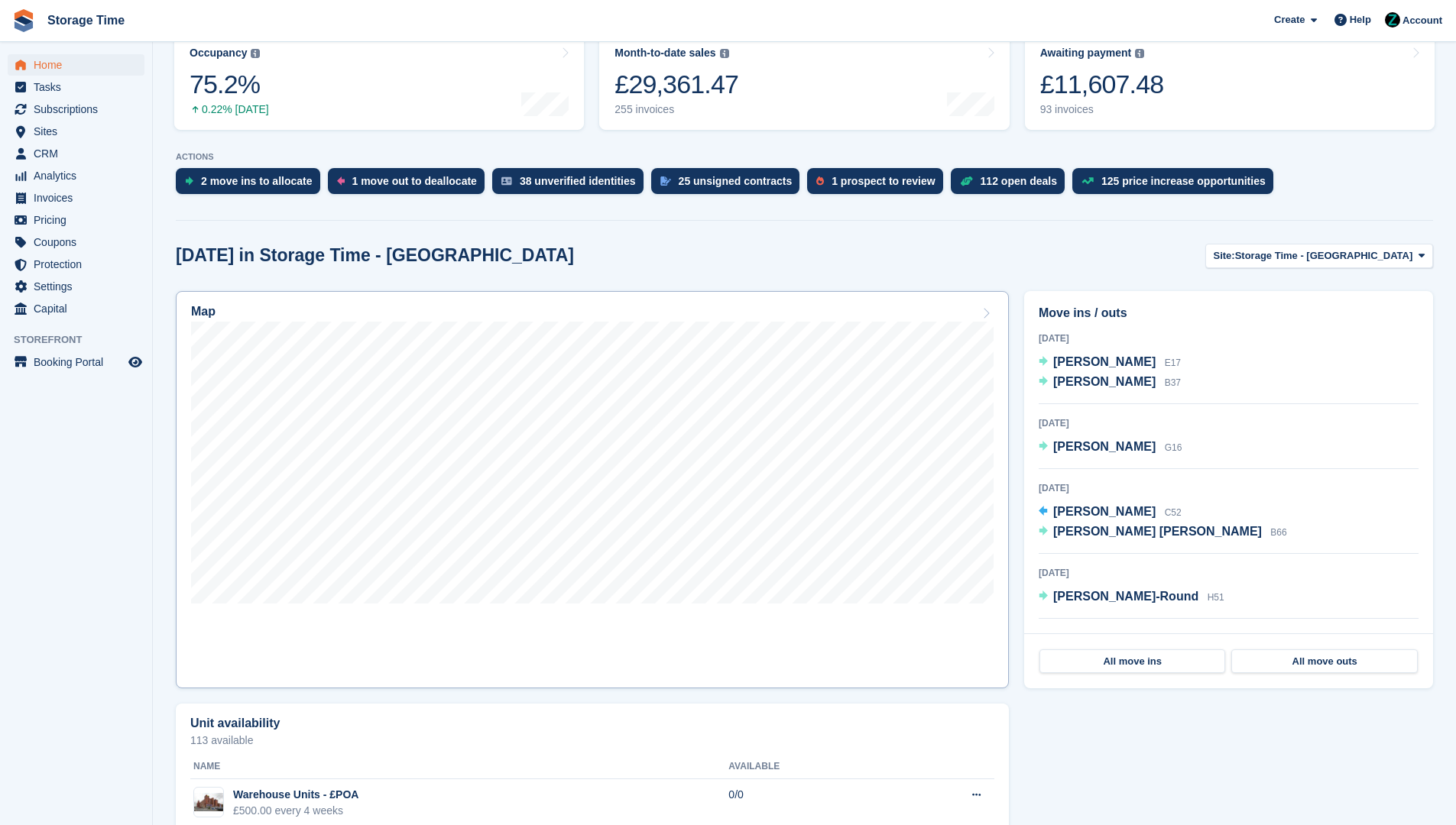
scroll to position [535, 0]
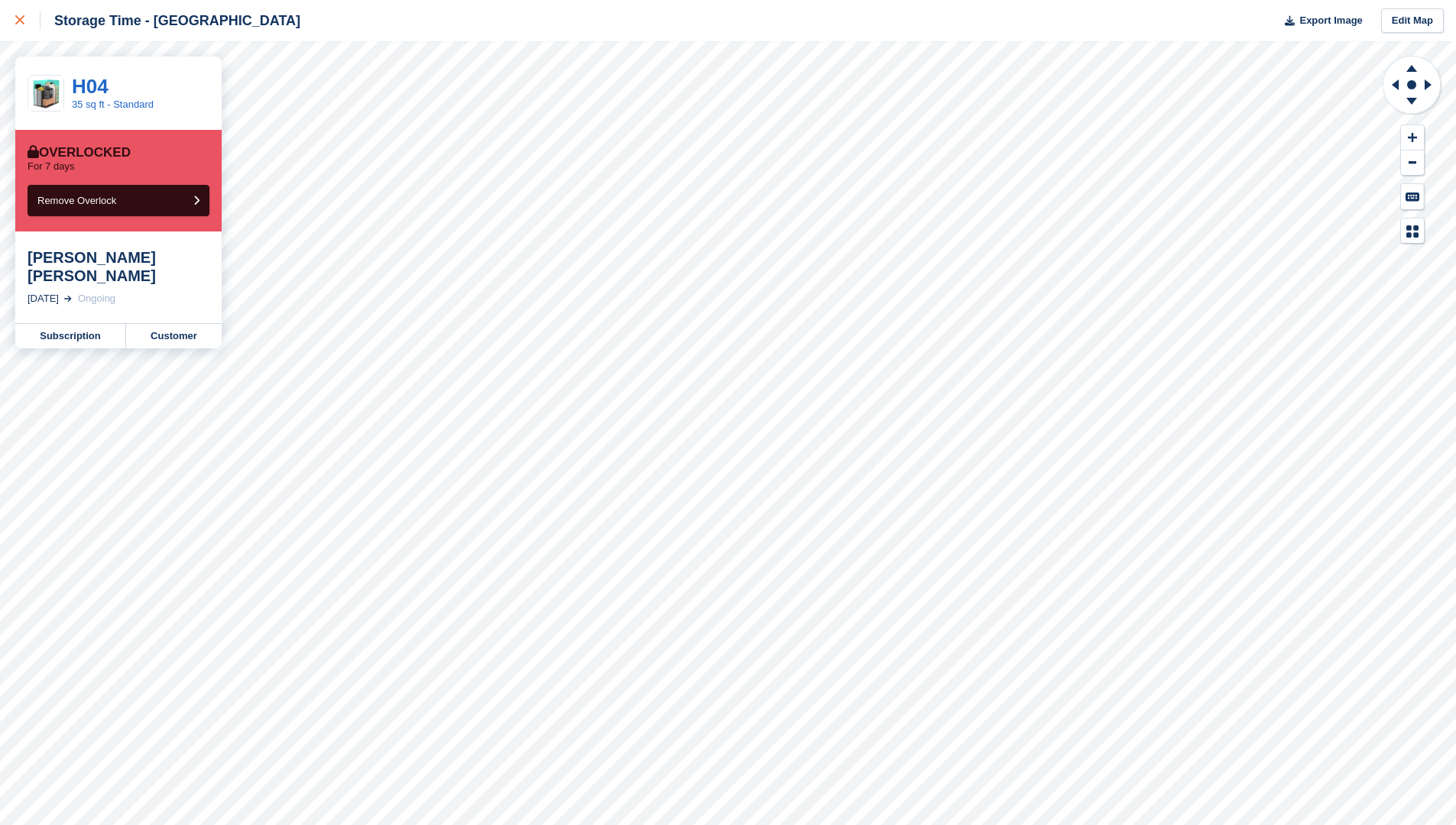
click at [37, 16] on div at bounding box center [28, 20] width 25 height 18
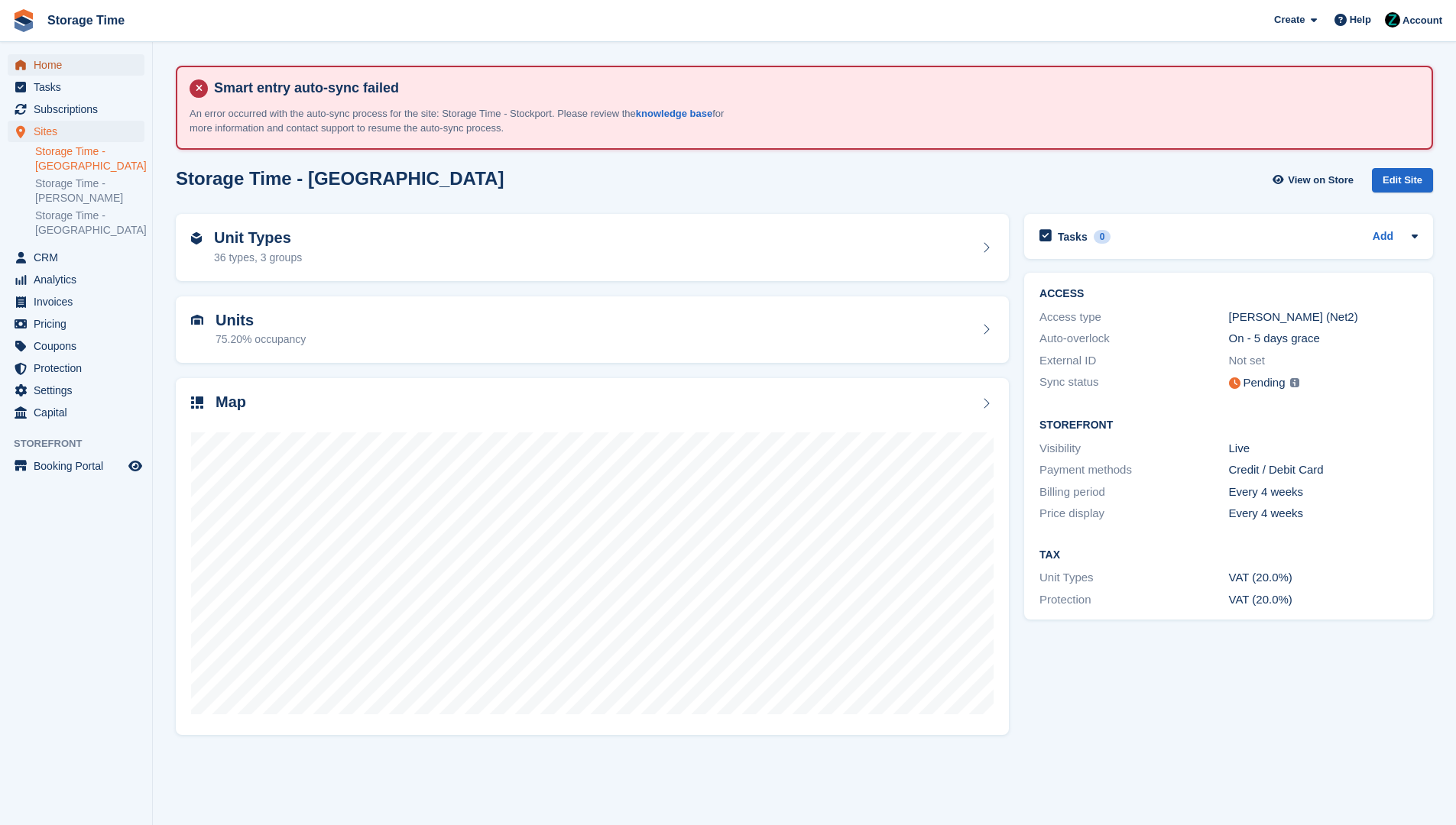
click at [78, 62] on span "Home" at bounding box center [80, 65] width 91 height 21
click at [35, 67] on span "Home" at bounding box center [80, 65] width 91 height 21
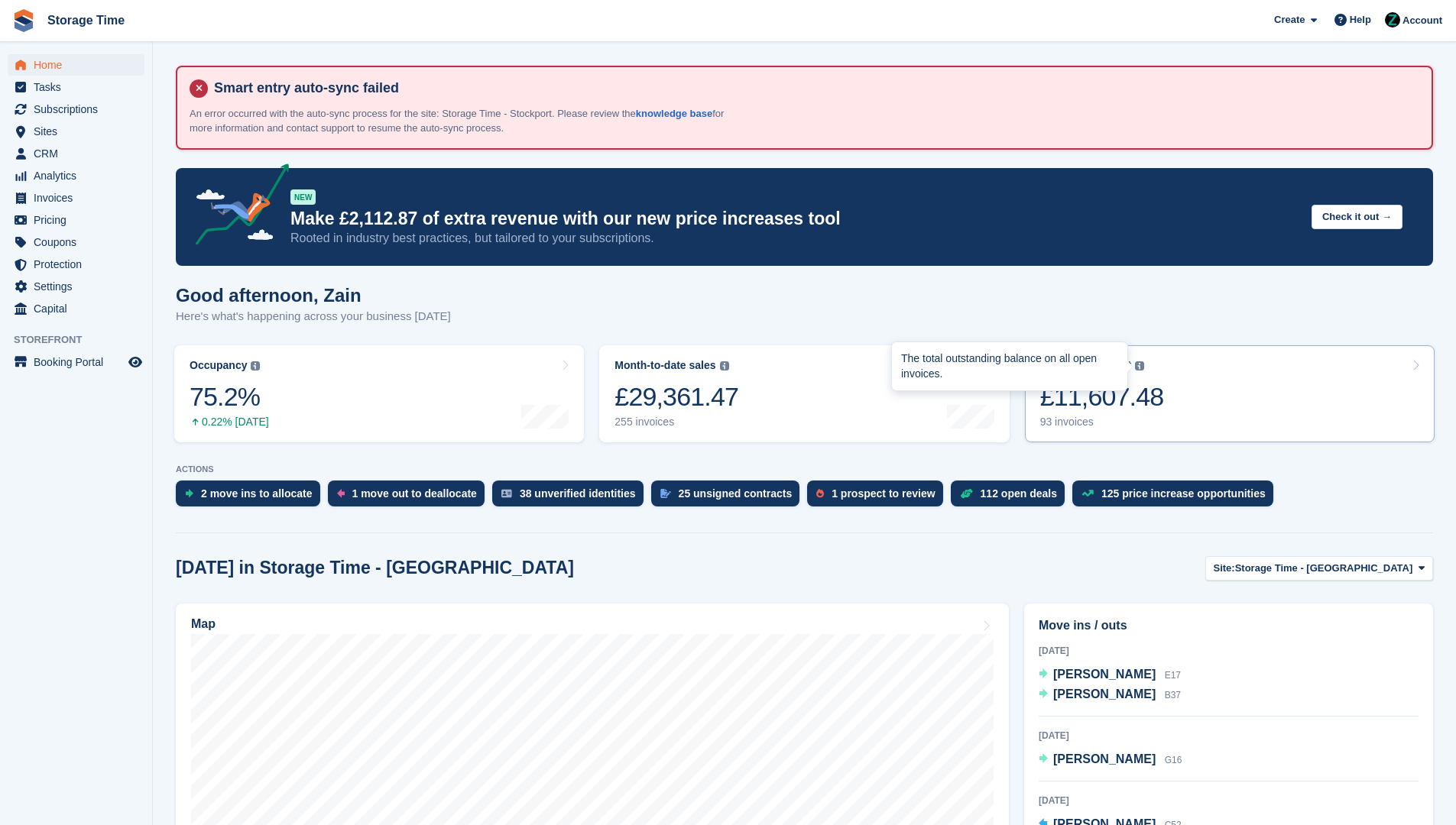
click at [1107, 376] on div "The total outstanding balance on all open invoices." at bounding box center [1009, 366] width 217 height 30
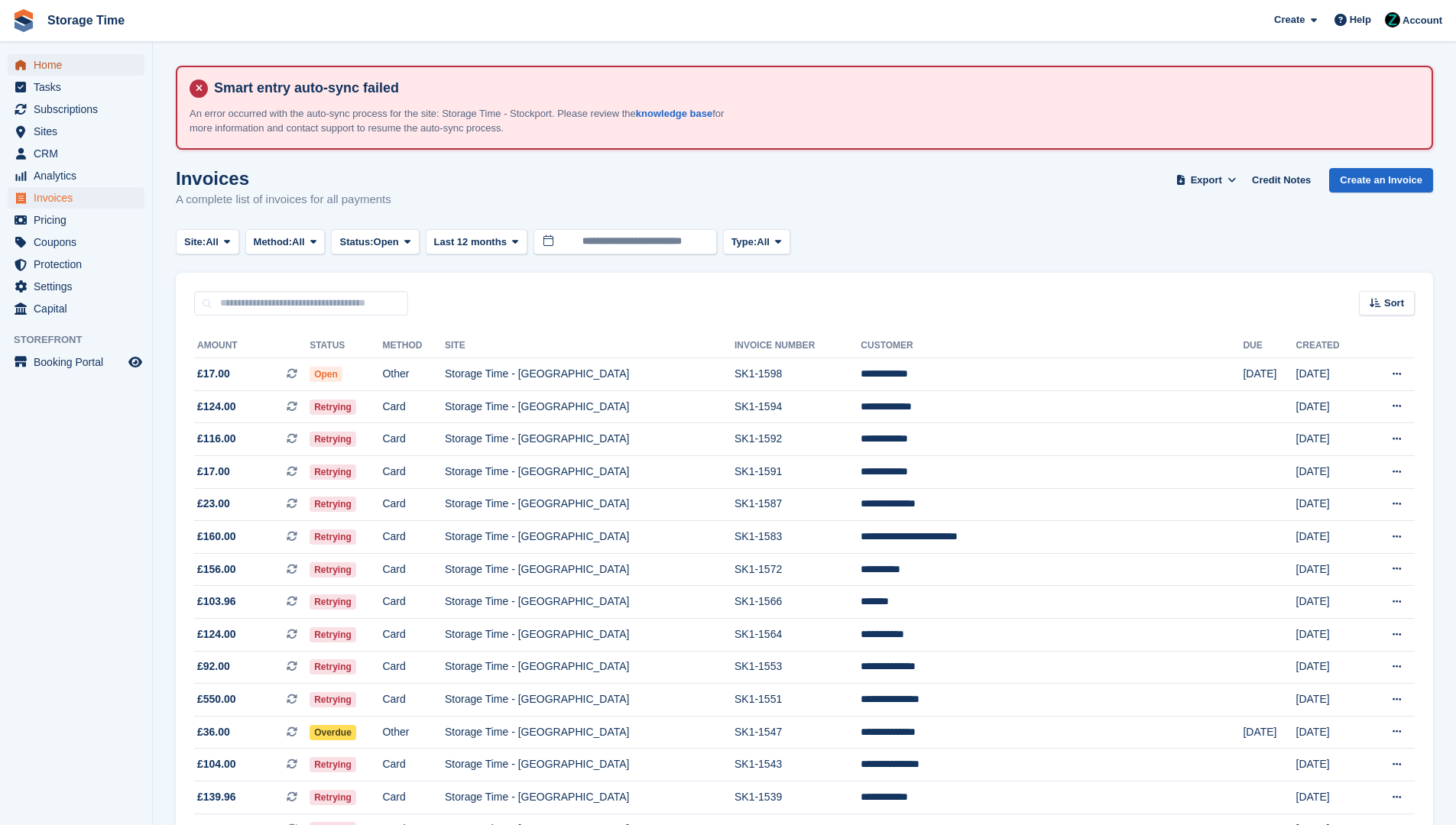
click at [55, 62] on span "Home" at bounding box center [80, 65] width 91 height 21
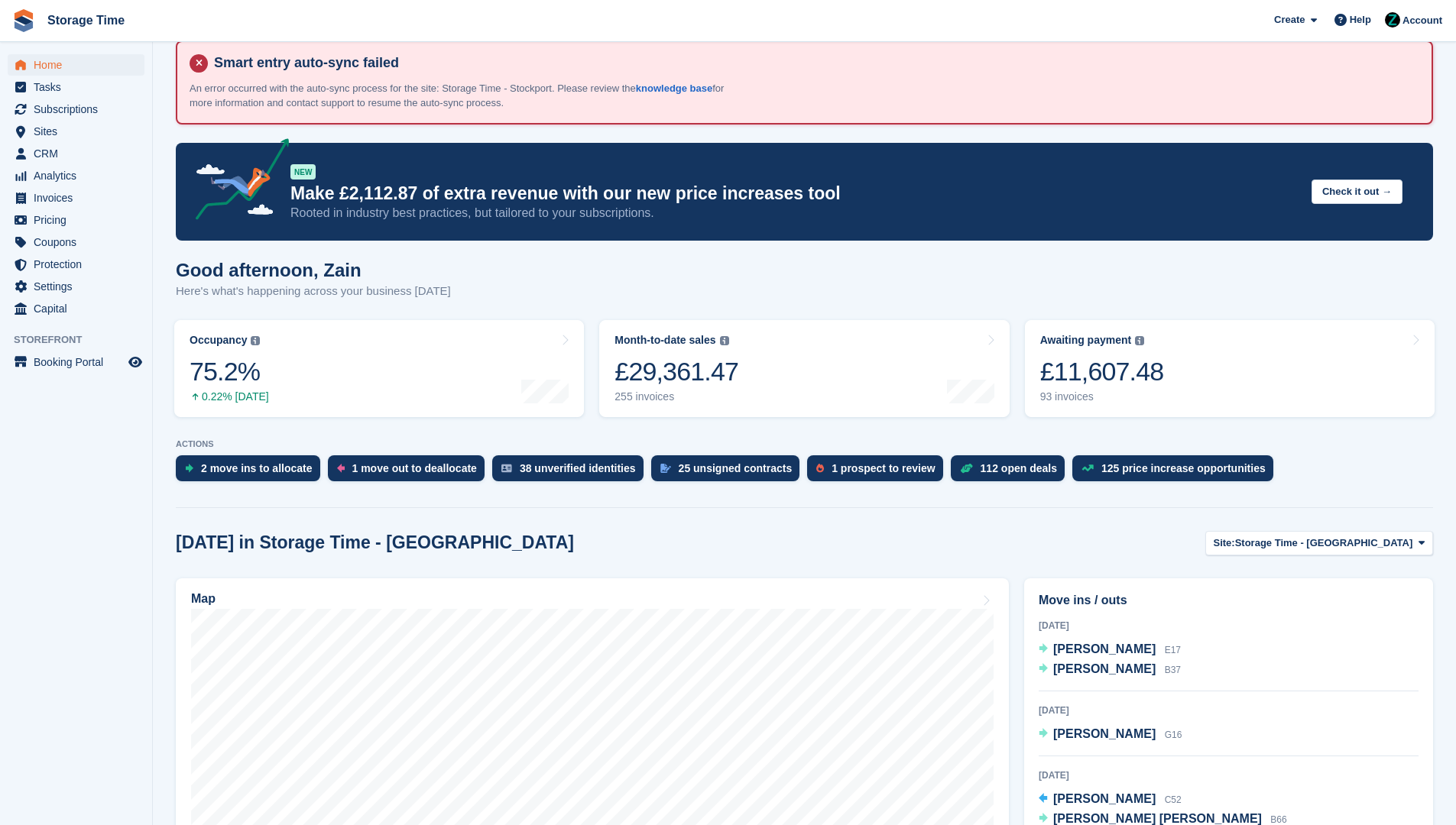
scroll to position [287, 0]
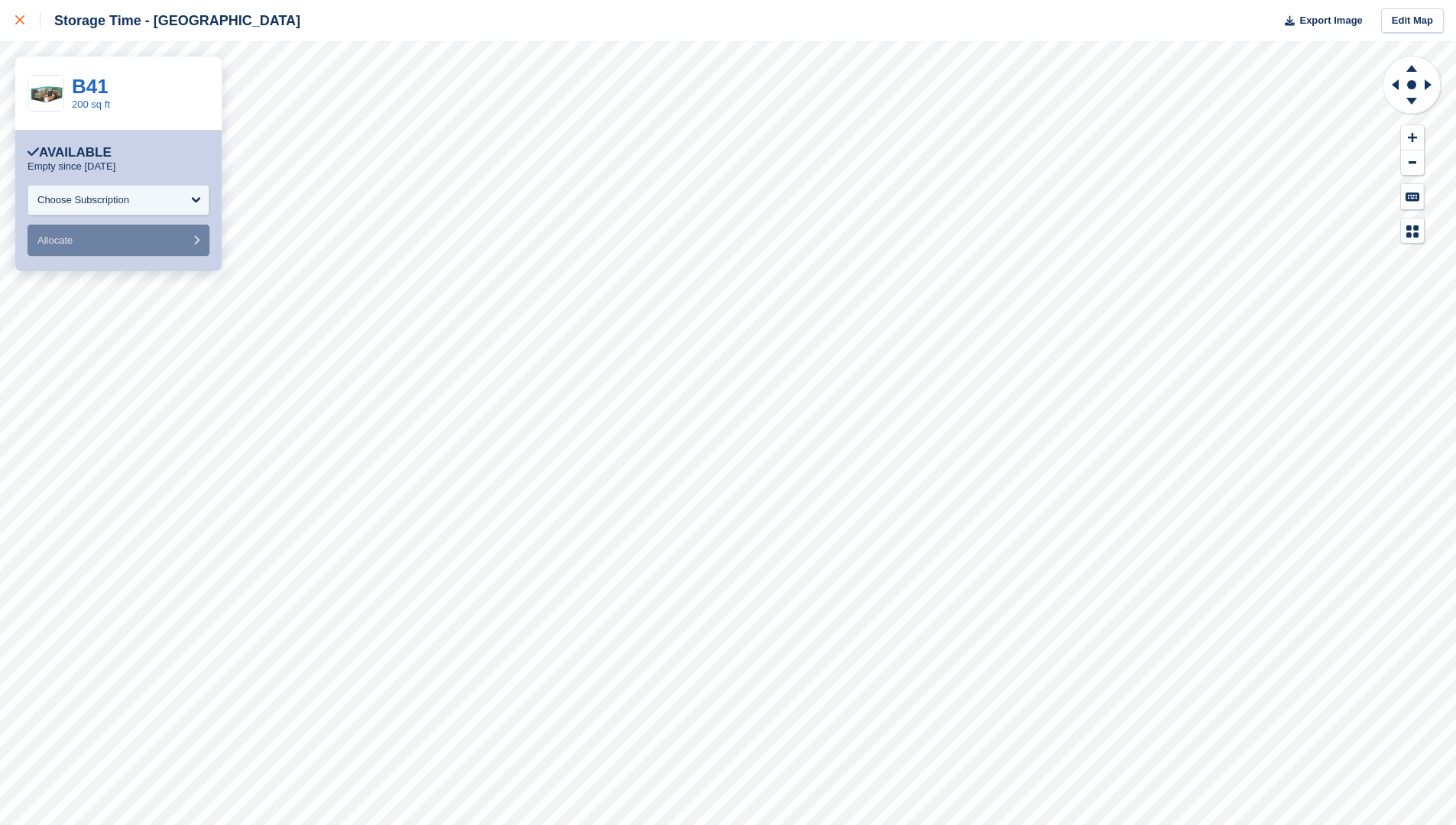
click at [29, 24] on div at bounding box center [28, 20] width 25 height 18
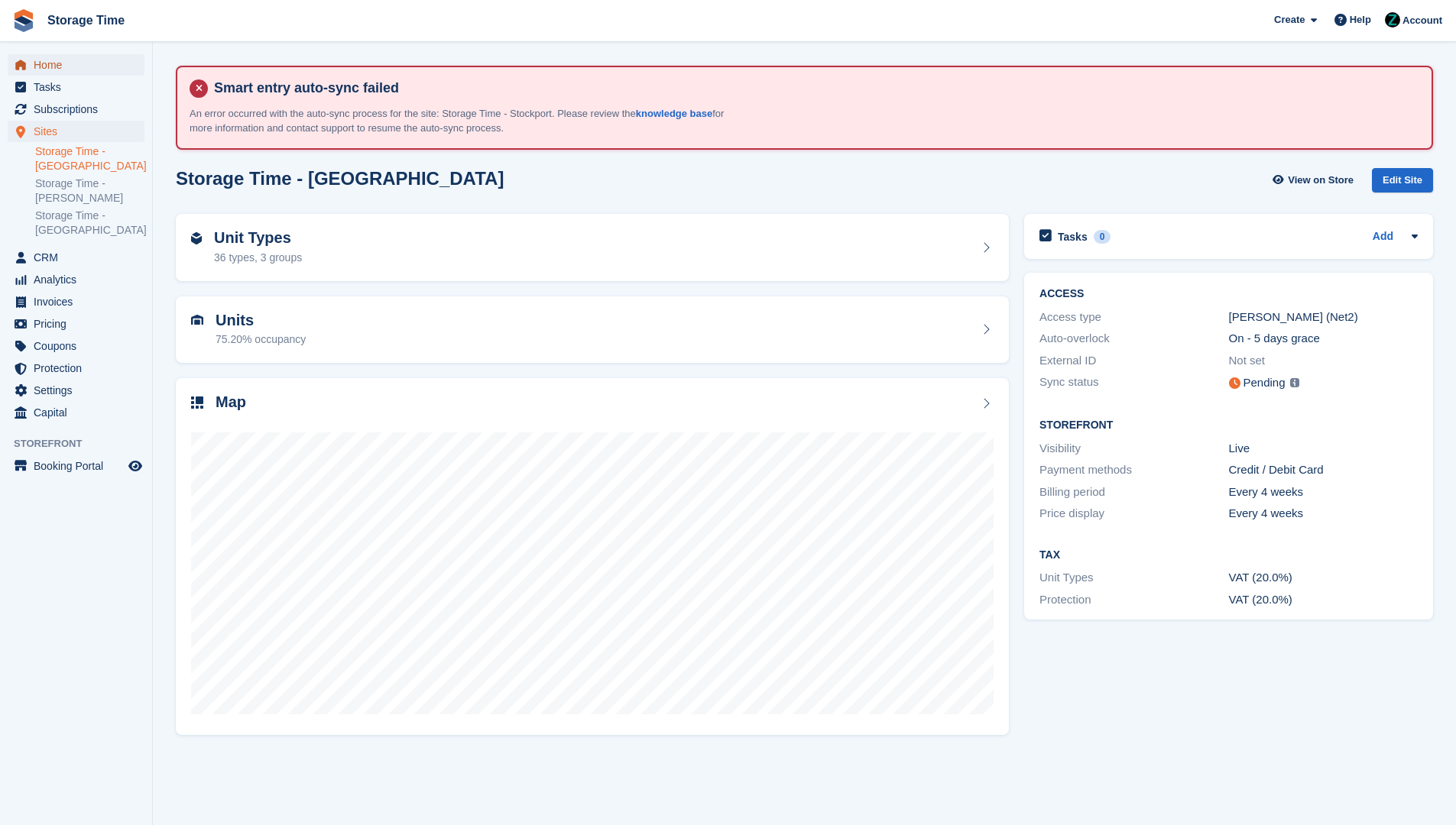
click at [75, 67] on span "Home" at bounding box center [80, 65] width 91 height 21
